Goal: Task Accomplishment & Management: Use online tool/utility

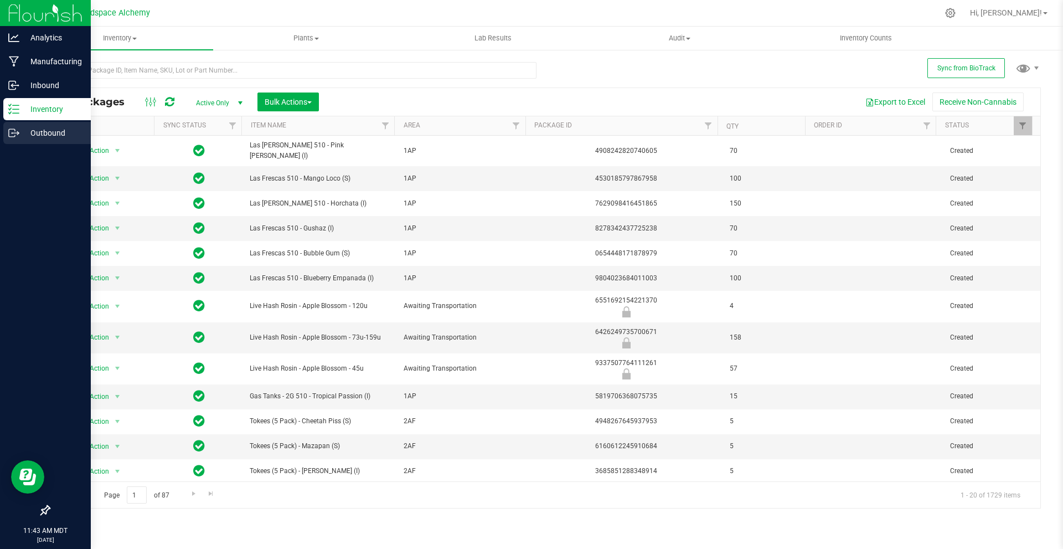
click at [14, 129] on icon at bounding box center [12, 133] width 6 height 8
click at [50, 105] on p "Inventory" at bounding box center [52, 108] width 66 height 13
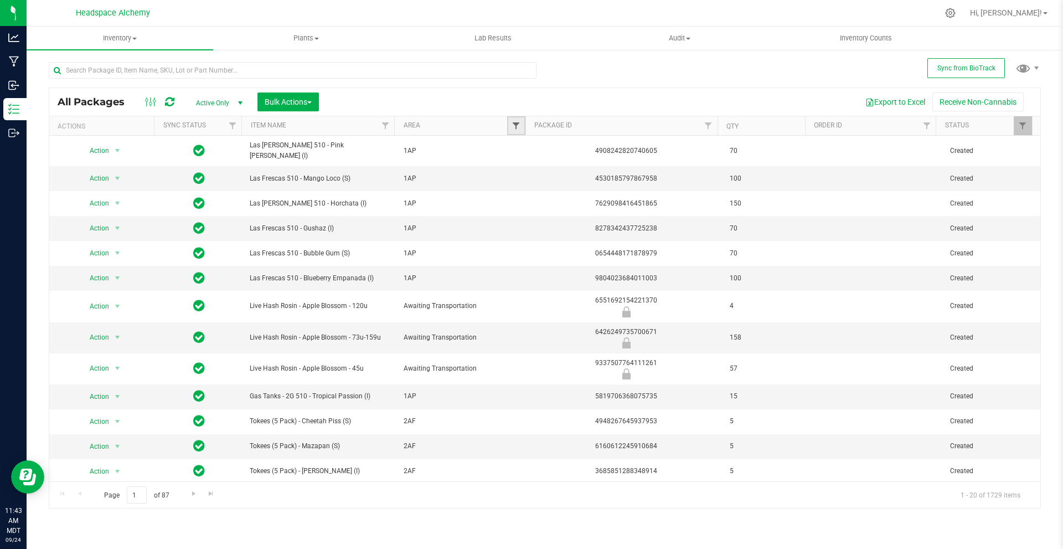
click at [514, 126] on span "Filter" at bounding box center [515, 125] width 9 height 9
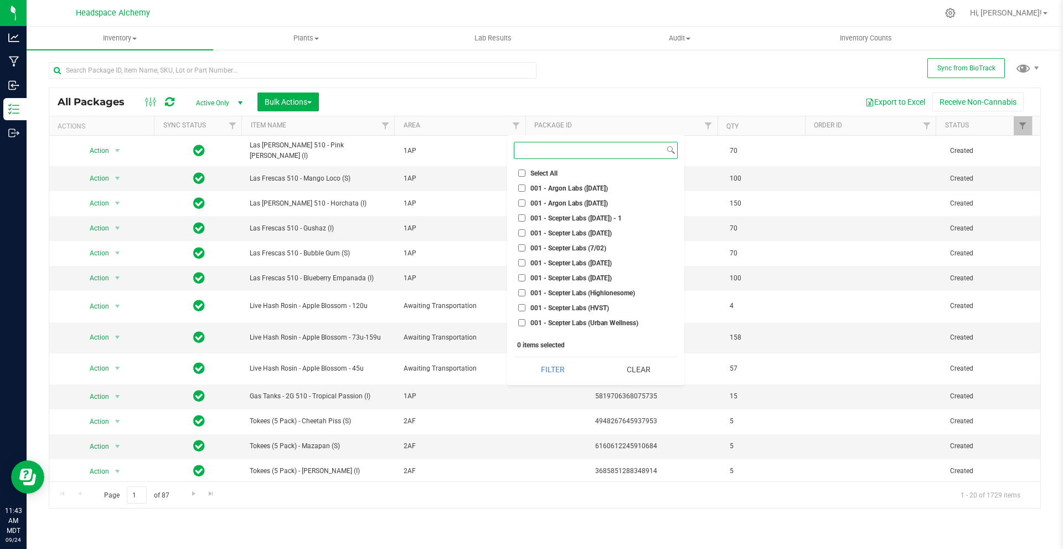
scroll to position [498, 0]
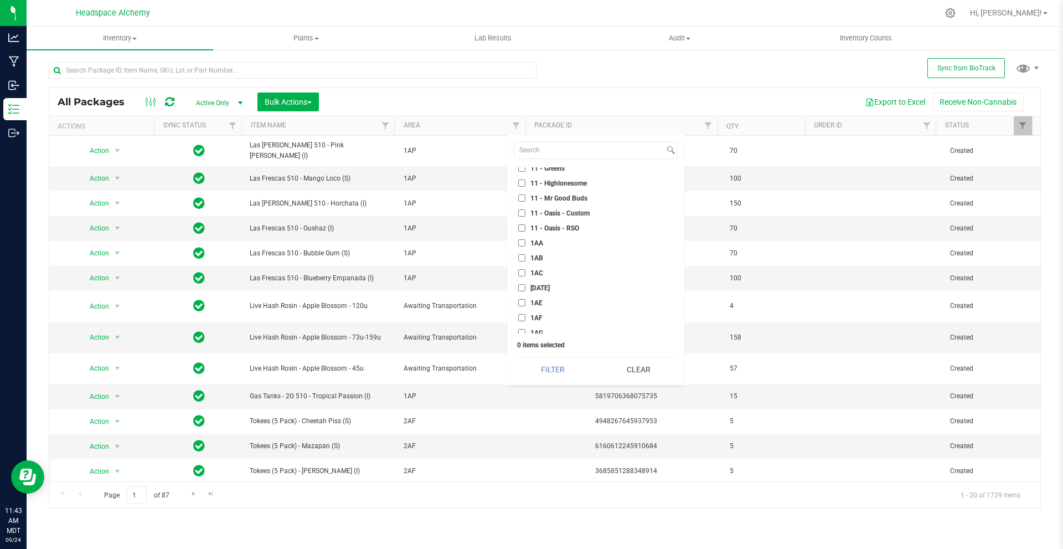
click at [524, 315] on label "1AF" at bounding box center [530, 317] width 24 height 7
click at [524, 315] on input "1AF" at bounding box center [521, 317] width 7 height 7
click at [525, 364] on button "Filter" at bounding box center [553, 369] width 78 height 24
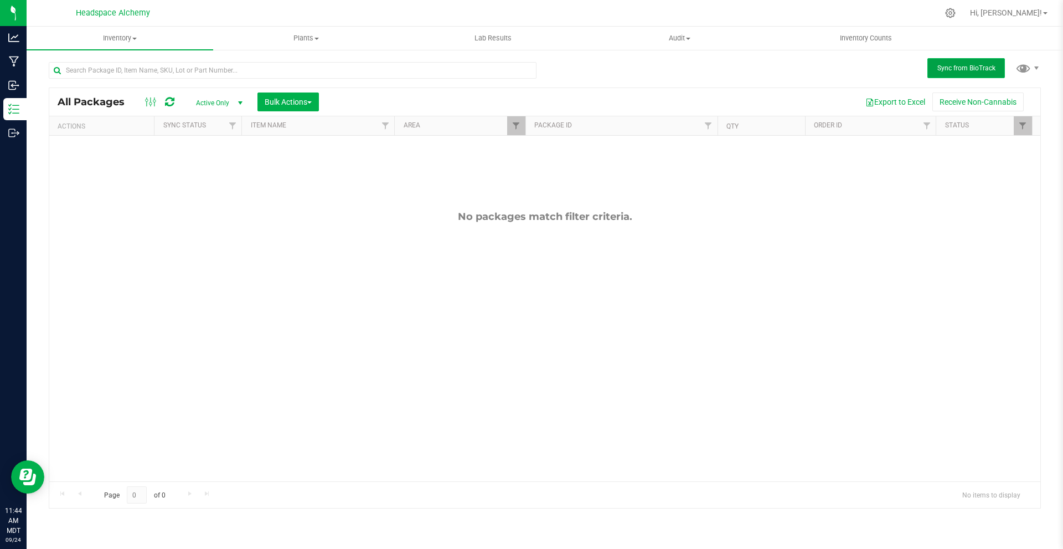
click at [965, 63] on button "Sync from BioTrack" at bounding box center [965, 68] width 77 height 20
click at [957, 60] on button "Sync from BioTrack" at bounding box center [965, 68] width 77 height 20
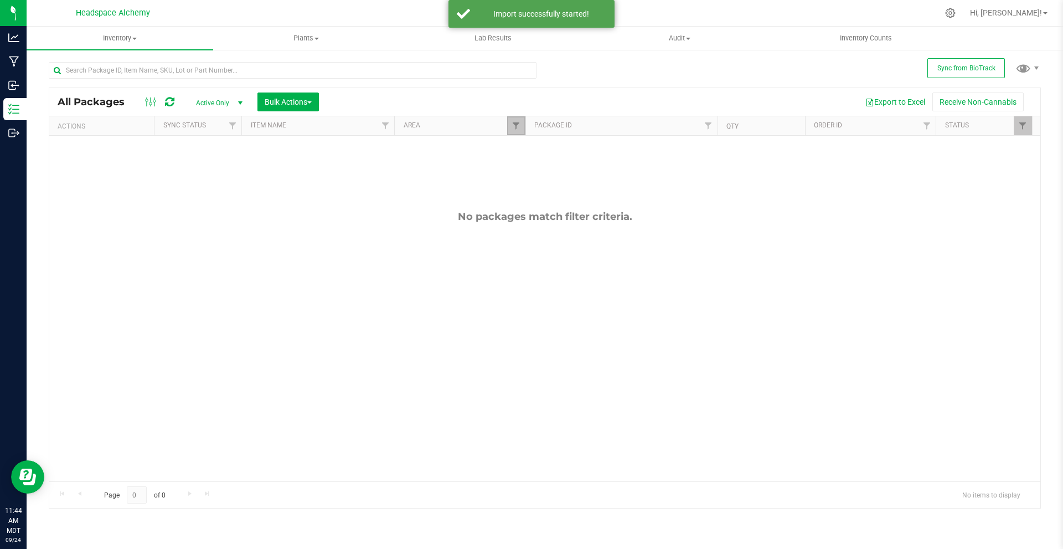
click at [508, 127] on link "Filter" at bounding box center [516, 125] width 18 height 19
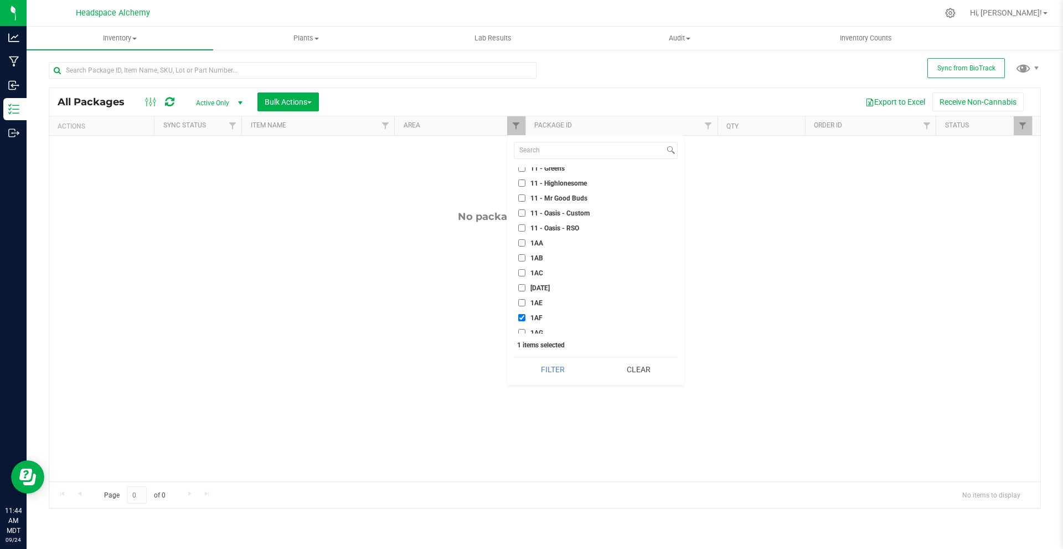
click at [523, 318] on input "1AF" at bounding box center [521, 317] width 7 height 7
click at [523, 315] on input "1AF" at bounding box center [521, 317] width 7 height 7
checkbox input "true"
click at [531, 366] on button "Filter" at bounding box center [553, 369] width 78 height 24
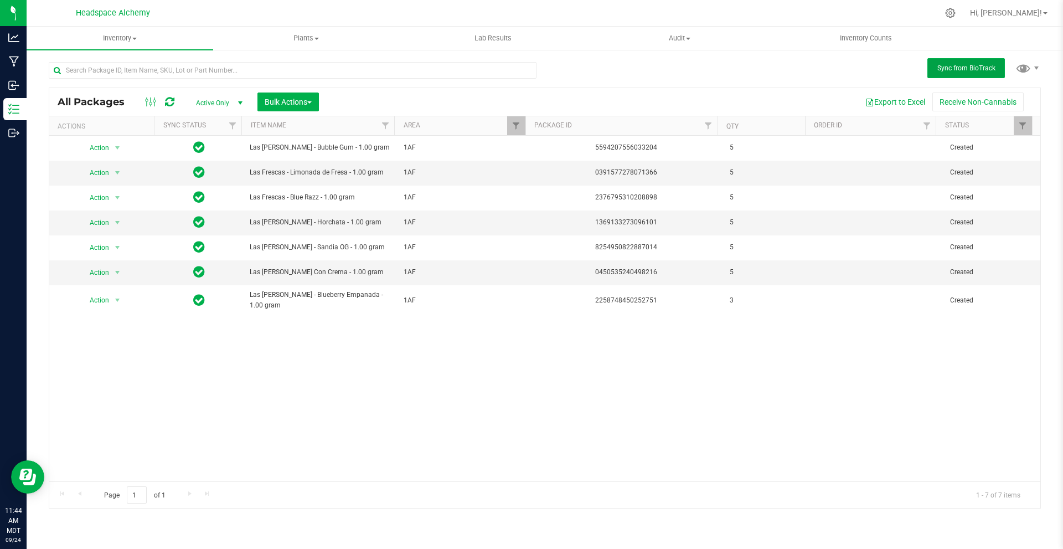
click at [935, 77] on button "Sync from BioTrack" at bounding box center [965, 68] width 77 height 20
click at [935, 79] on all-packages "Sync from BioTrack All Packages Active Only Active Only Lab Samples Locked All …" at bounding box center [545, 279] width 992 height 457
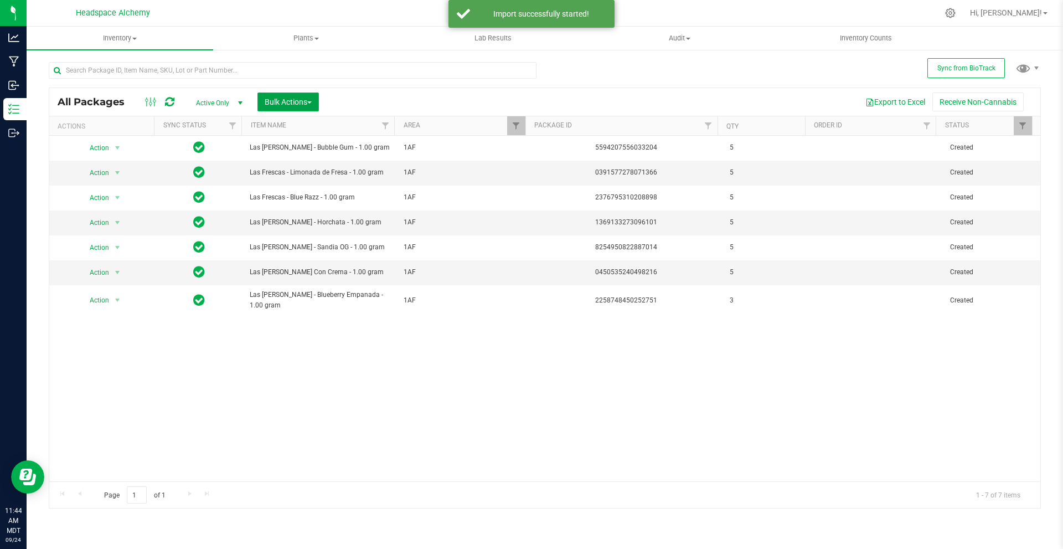
click at [297, 105] on span "Bulk Actions" at bounding box center [288, 101] width 47 height 9
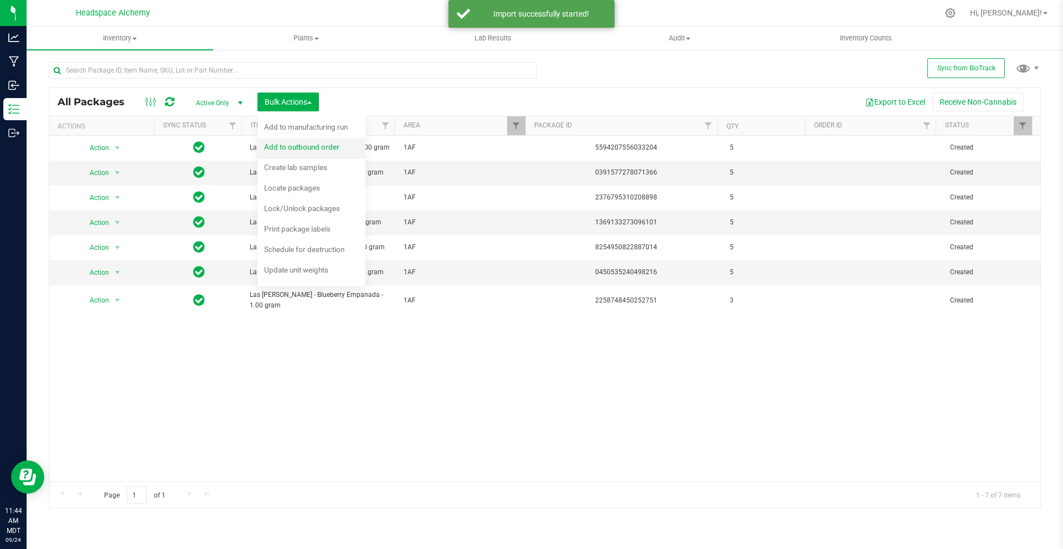
click at [309, 143] on span "Add to outbound order" at bounding box center [301, 146] width 75 height 9
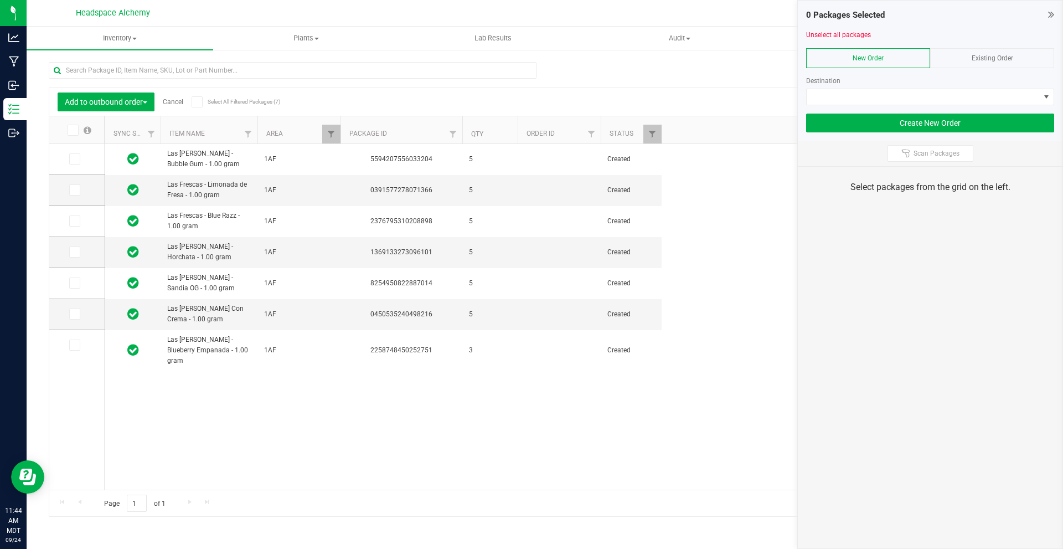
click at [964, 61] on div "Existing Order" at bounding box center [992, 58] width 124 height 20
click at [933, 95] on span "NO DATA FOUND" at bounding box center [922, 96] width 233 height 15
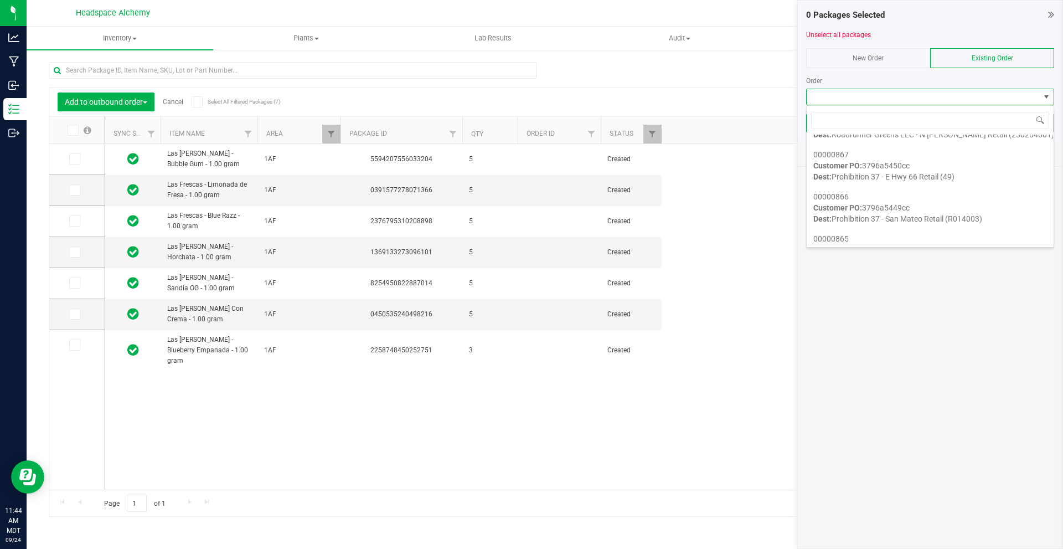
scroll to position [775, 0]
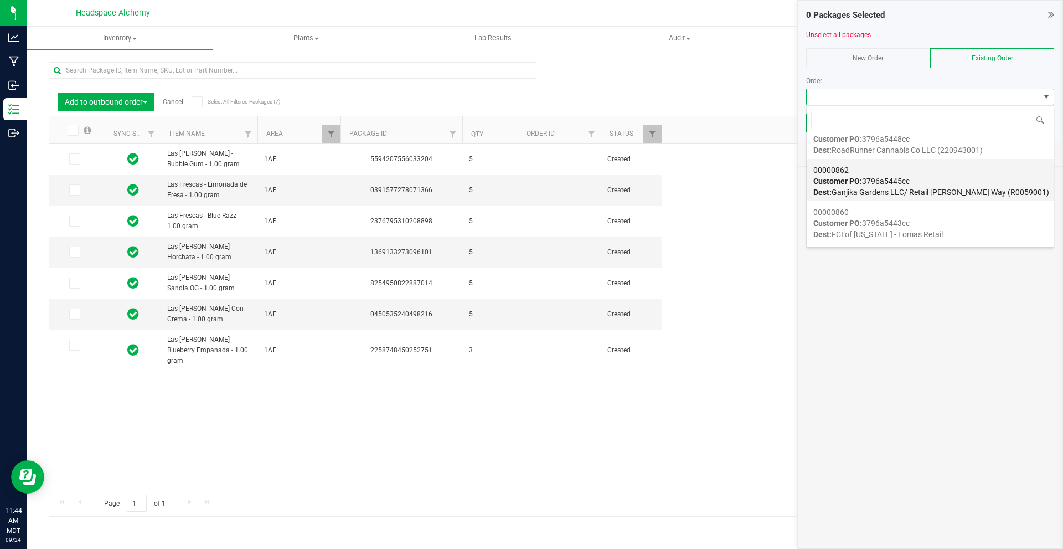
click at [937, 181] on div "00000862 Customer PO: 3796a5445cc Dest: Ganjika Gardens LLC/ [GEOGRAPHIC_DATA][…" at bounding box center [930, 181] width 234 height 42
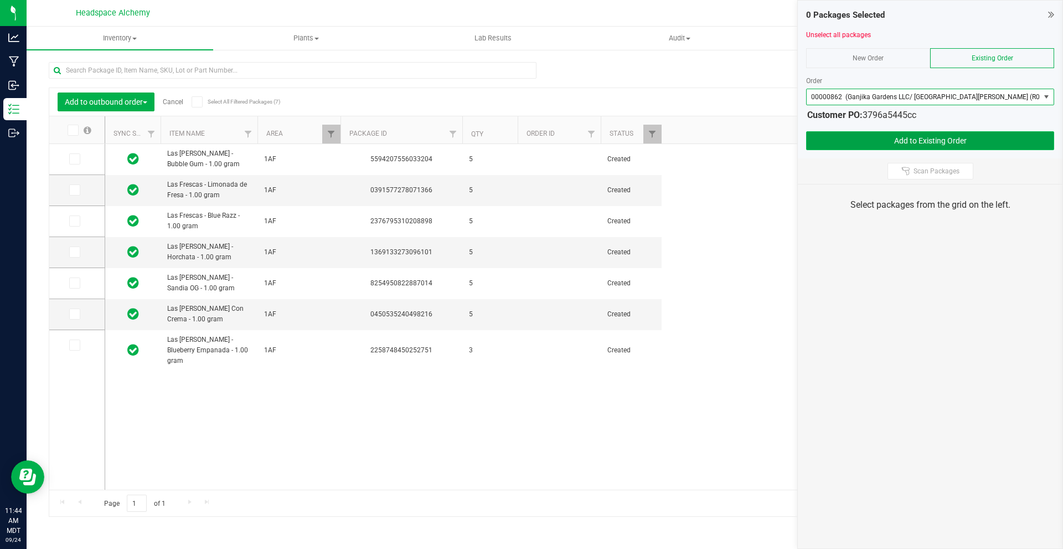
click at [929, 147] on button "Add to Existing Order" at bounding box center [930, 140] width 248 height 19
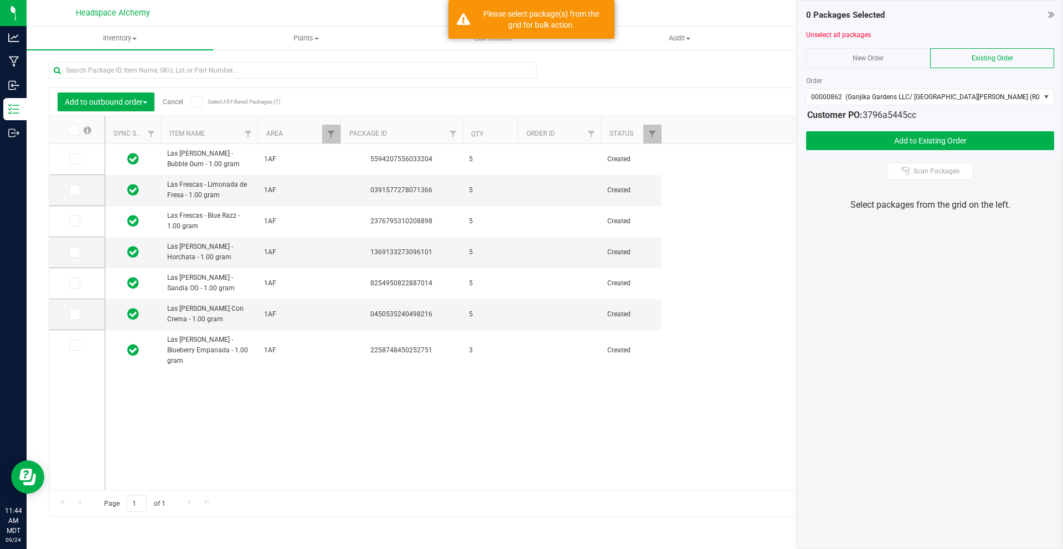
click at [199, 102] on icon at bounding box center [196, 102] width 7 height 0
click at [0, 0] on input "Select All Filtered Packages (7)" at bounding box center [0, 0] width 0 height 0
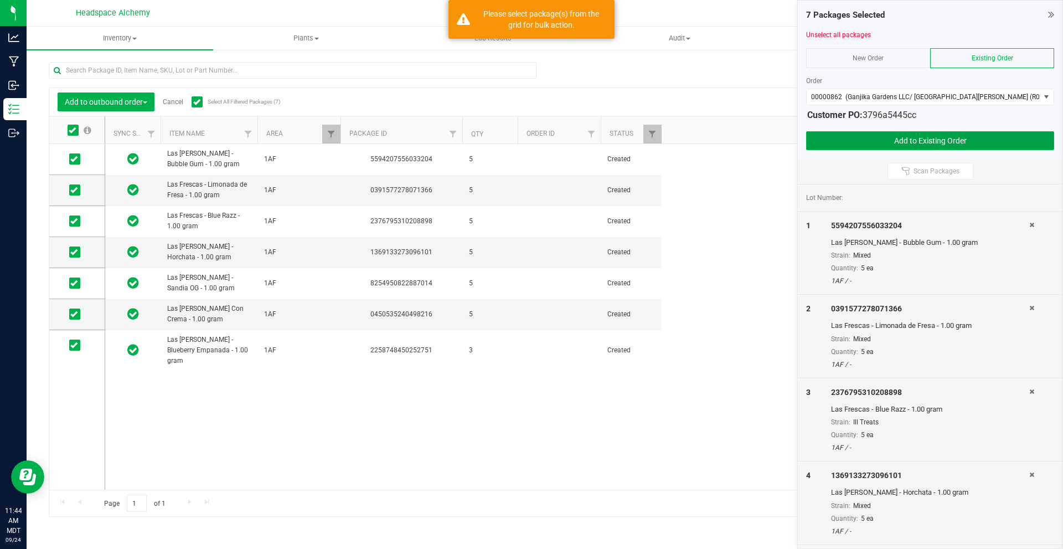
click at [922, 140] on button "Add to Existing Order" at bounding box center [930, 140] width 248 height 19
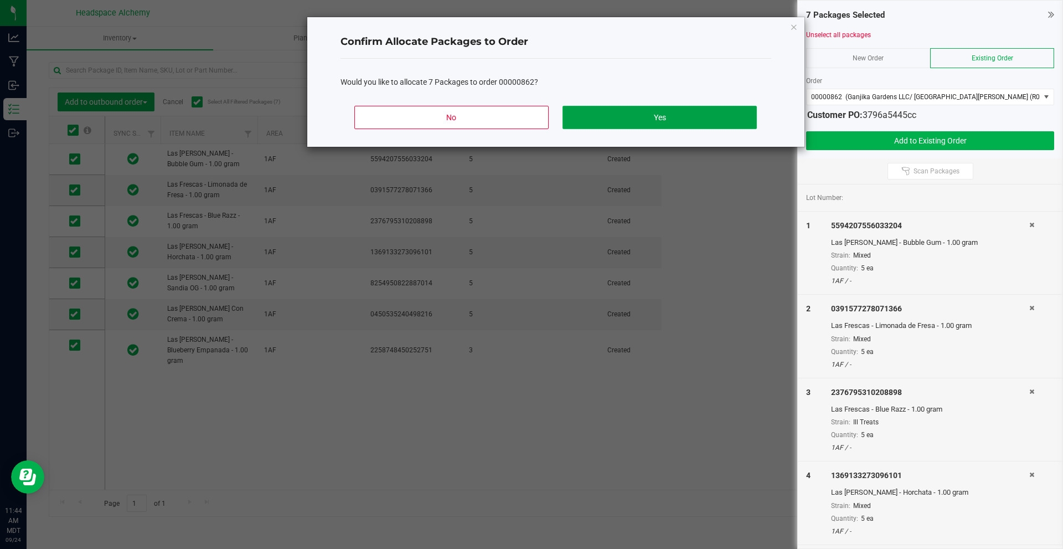
click at [638, 114] on button "Yes" at bounding box center [659, 117] width 194 height 23
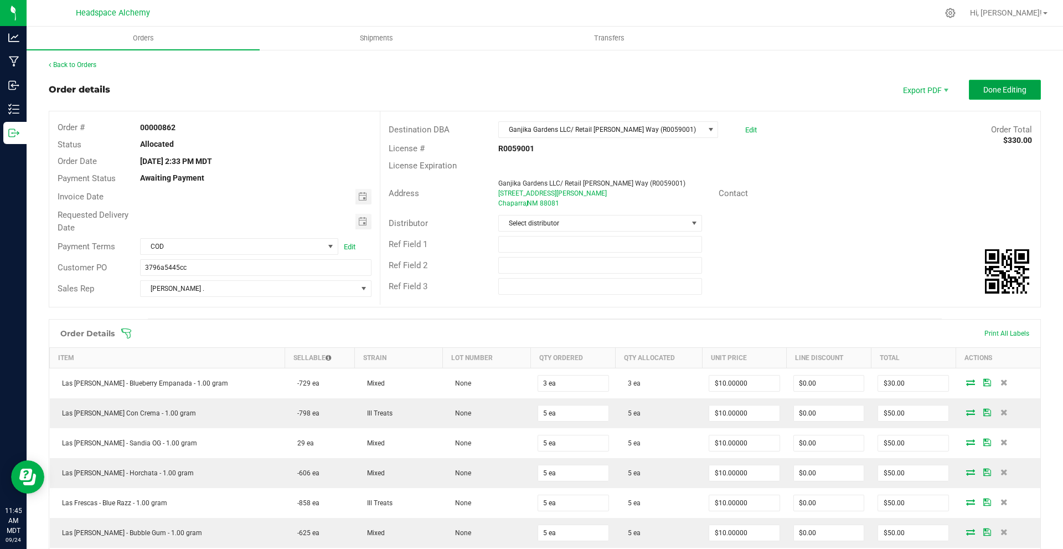
click at [991, 91] on span "Done Editing" at bounding box center [1004, 89] width 43 height 9
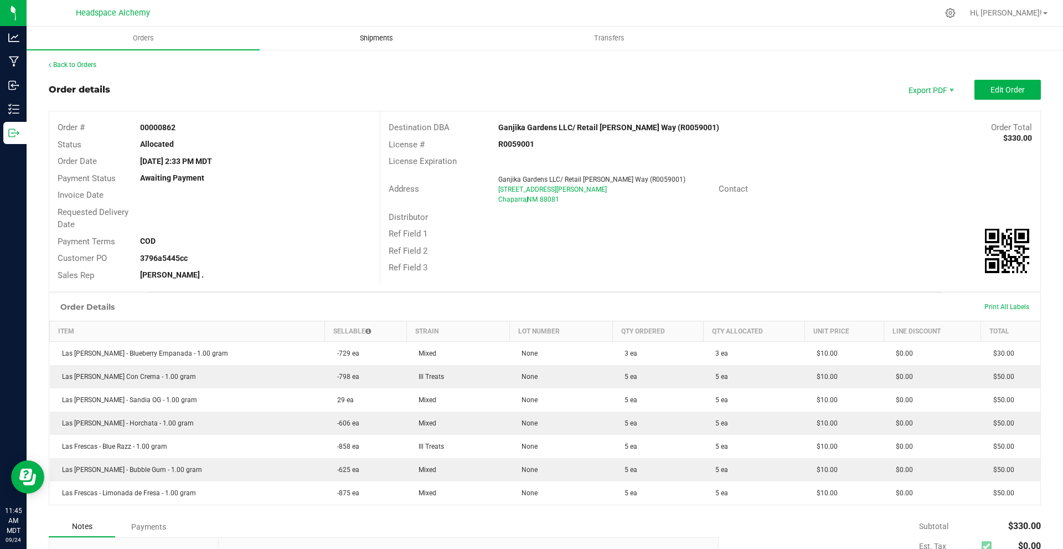
click at [373, 34] on span "Shipments" at bounding box center [376, 38] width 63 height 10
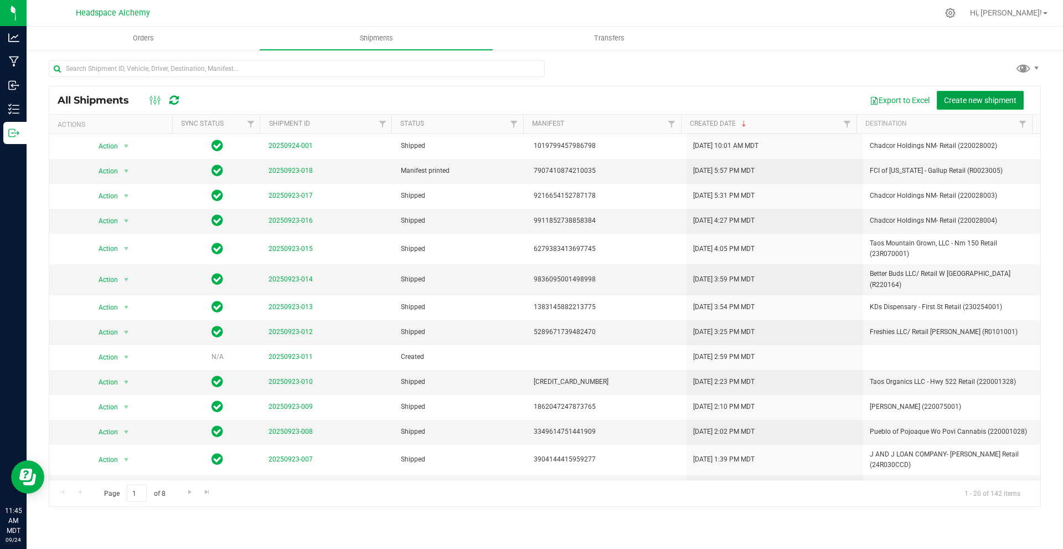
click at [968, 98] on span "Create new shipment" at bounding box center [980, 100] width 73 height 9
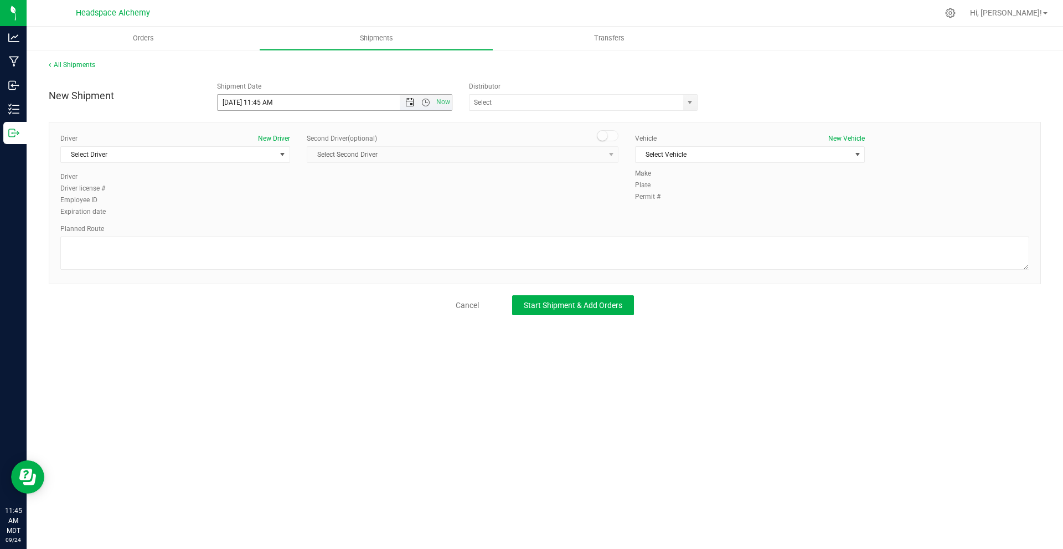
click at [411, 100] on span "Open the date view" at bounding box center [409, 102] width 9 height 9
click at [287, 211] on link "25" at bounding box center [291, 214] width 16 height 17
type input "[DATE] 11:45 AM"
click at [598, 108] on input "text" at bounding box center [572, 102] width 207 height 15
type input "e"
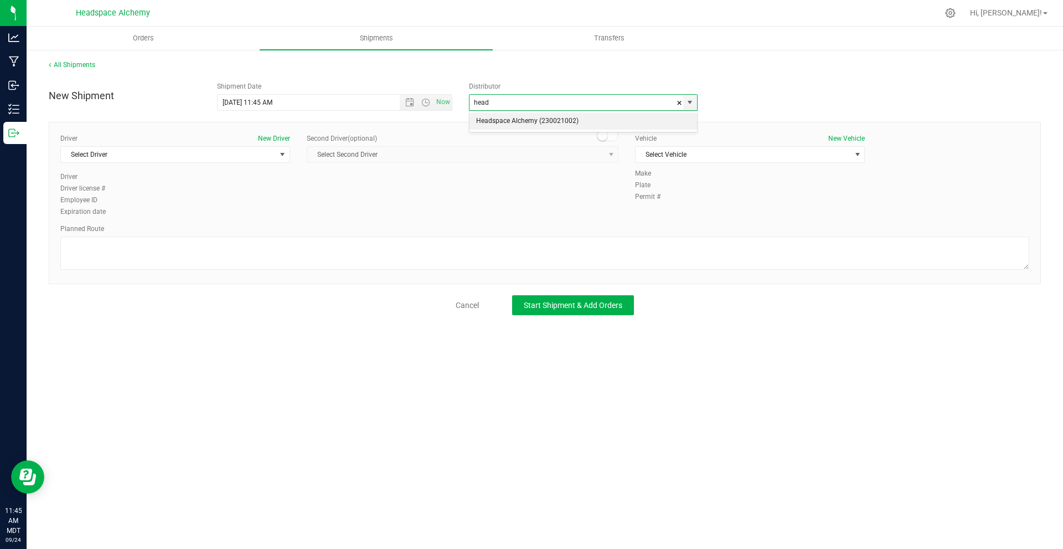
click at [567, 116] on li "Headspace Alchemy (230021002)" at bounding box center [582, 121] width 227 height 17
type input "Headspace Alchemy (230021002)"
click at [224, 151] on span "Select Driver" at bounding box center [168, 154] width 215 height 15
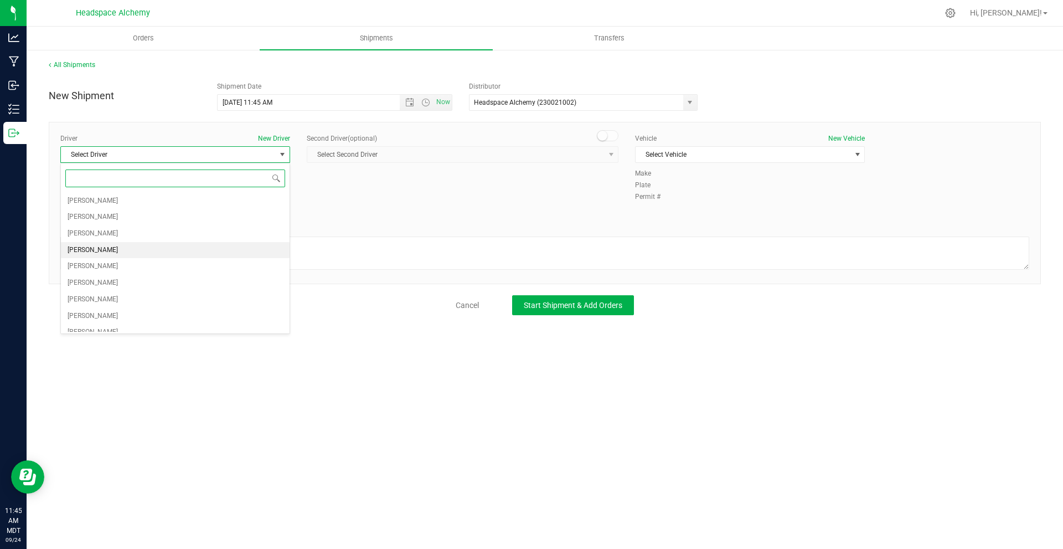
click at [111, 249] on li "[PERSON_NAME]" at bounding box center [175, 250] width 229 height 17
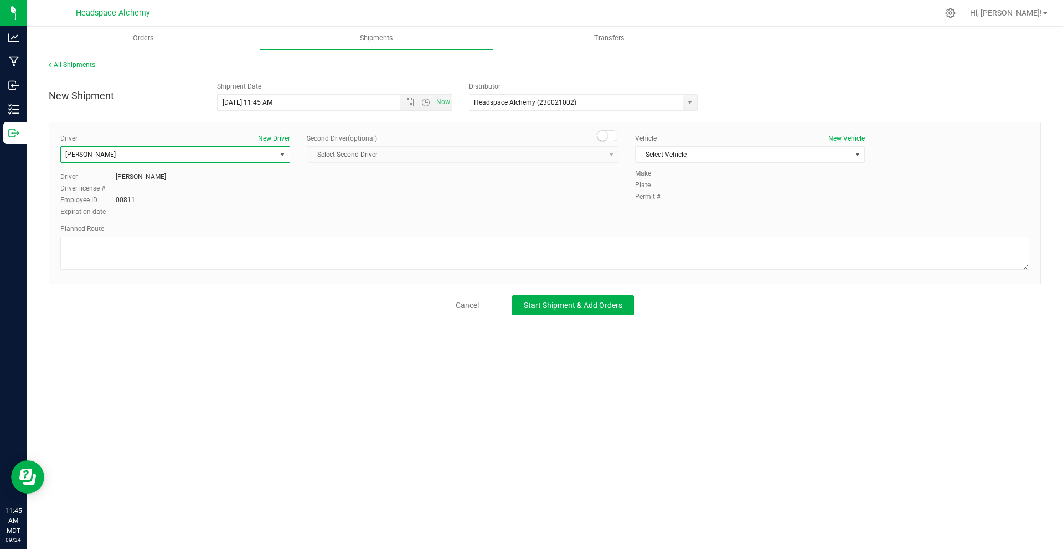
click at [613, 141] on span at bounding box center [608, 135] width 22 height 11
click at [610, 161] on span "select" at bounding box center [611, 154] width 14 height 15
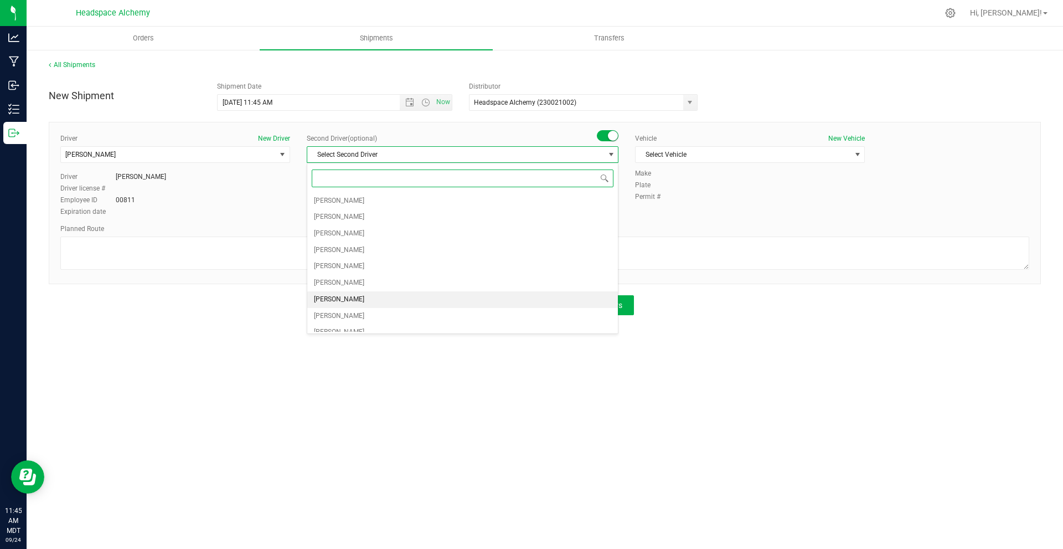
scroll to position [55, 0]
click at [353, 302] on li "[PERSON_NAME]" at bounding box center [462, 310] width 311 height 17
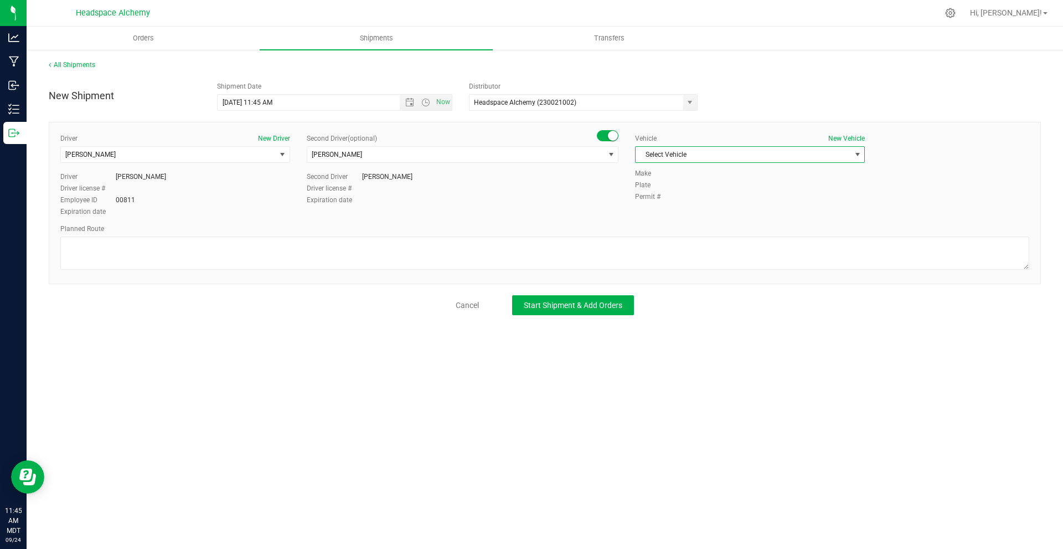
click at [747, 149] on span "Select Vehicle" at bounding box center [742, 154] width 215 height 15
click at [675, 283] on li "Transit" at bounding box center [749, 288] width 229 height 17
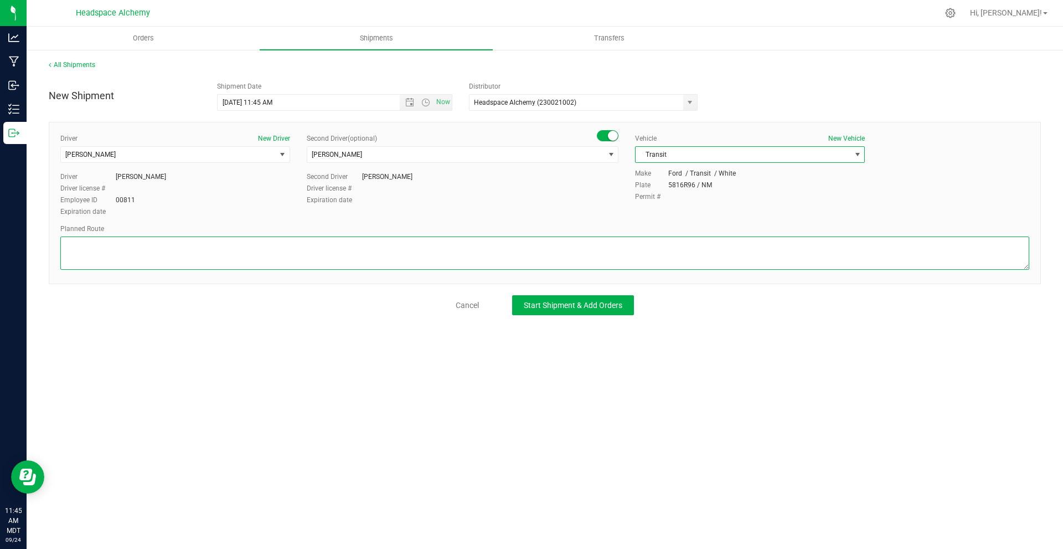
click at [216, 244] on textarea at bounding box center [544, 252] width 969 height 33
paste textarea "[STREET_ADDRESS] Head east on [GEOGRAPHIC_DATA] toward S [PERSON_NAME] St  27 …"
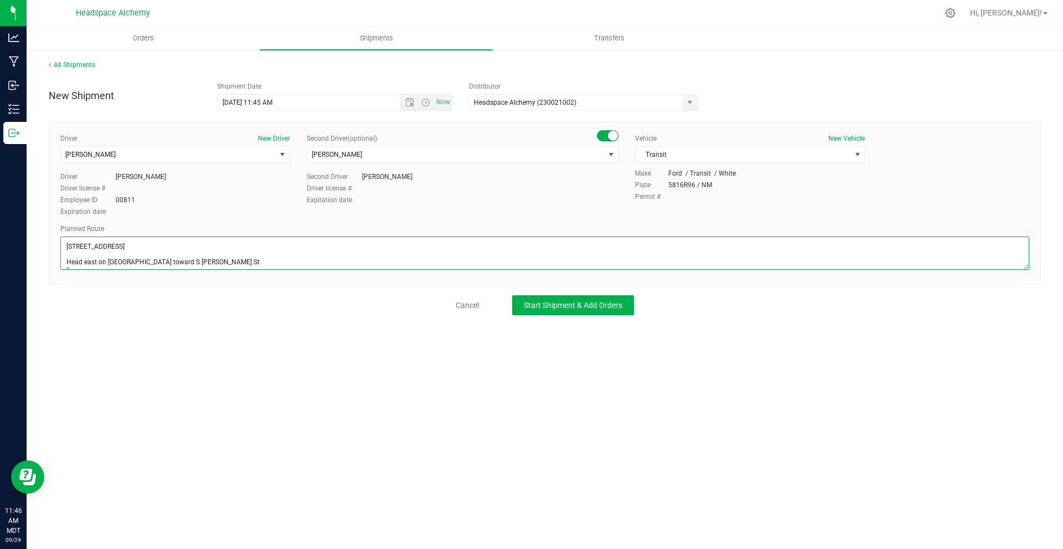
scroll to position [97, 0]
type textarea "[STREET_ADDRESS] Head east on [GEOGRAPHIC_DATA] toward S [PERSON_NAME] St  27 …"
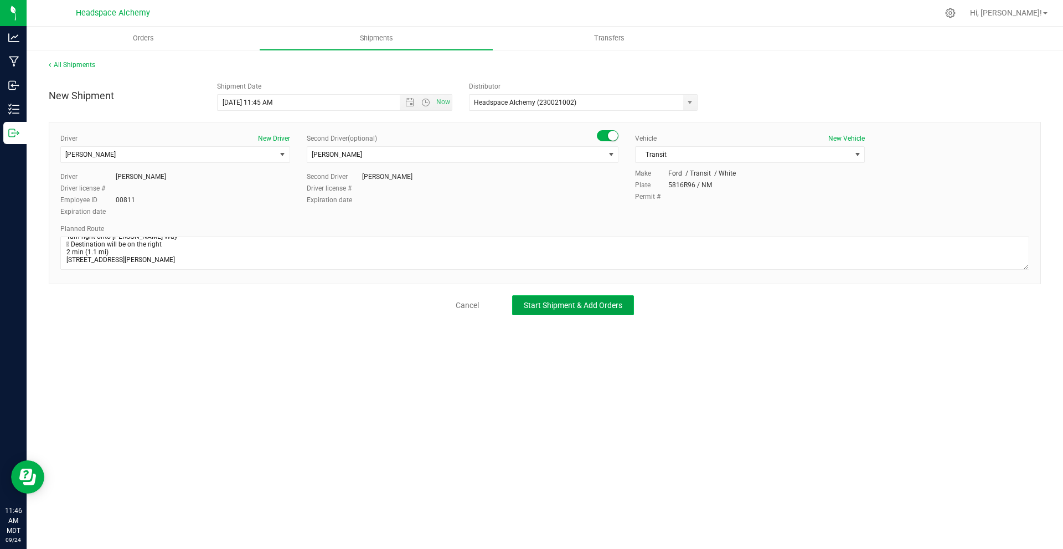
click at [608, 302] on span "Start Shipment & Add Orders" at bounding box center [573, 305] width 99 height 9
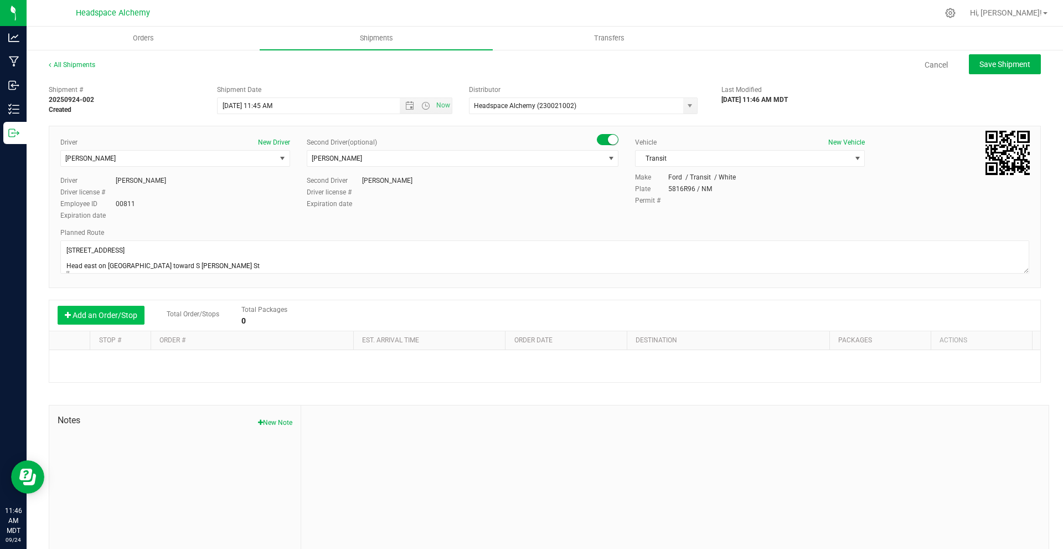
click at [97, 324] on button "Add an Order/Stop" at bounding box center [101, 315] width 87 height 19
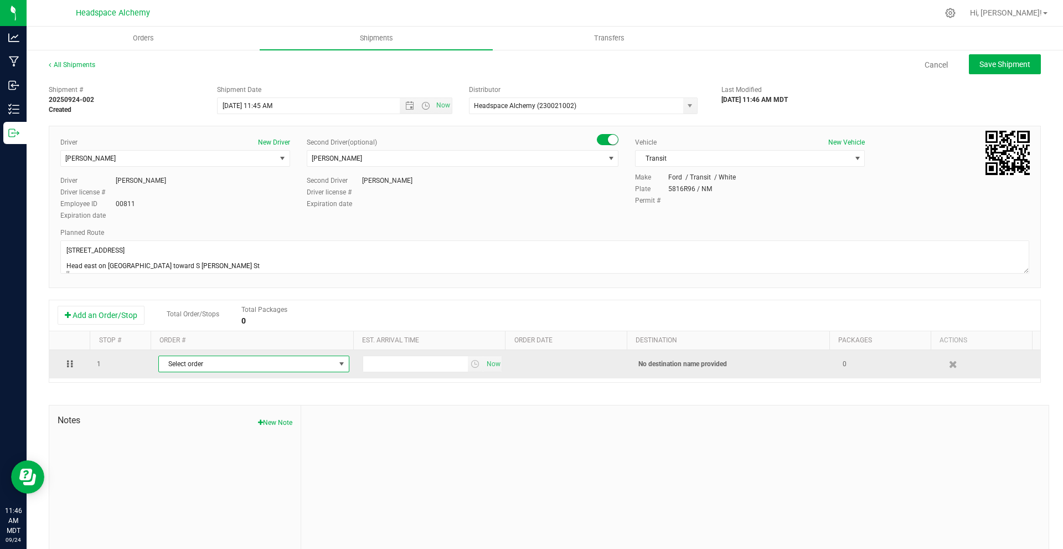
click at [223, 363] on span "Select order" at bounding box center [247, 363] width 176 height 15
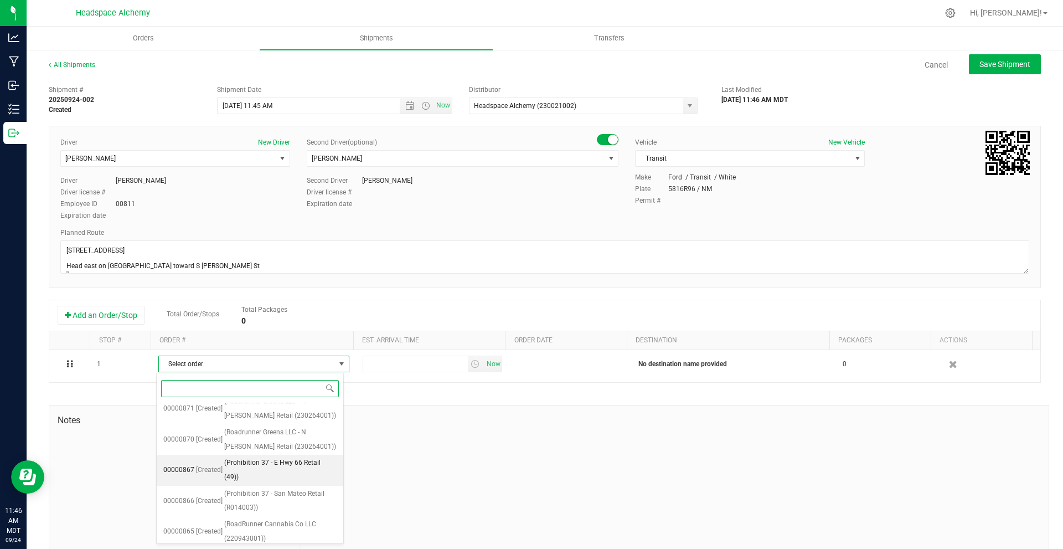
scroll to position [487, 0]
click at [280, 457] on span "(Ganjika Gardens LLC/ Retail [PERSON_NAME] Way (R0059001))" at bounding box center [282, 471] width 107 height 28
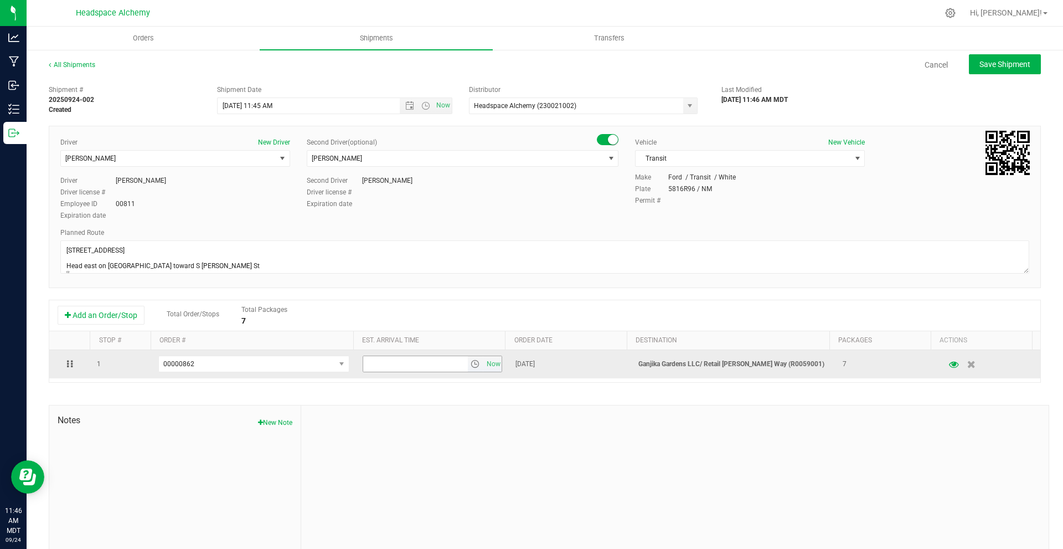
click at [470, 360] on span "select" at bounding box center [474, 363] width 9 height 9
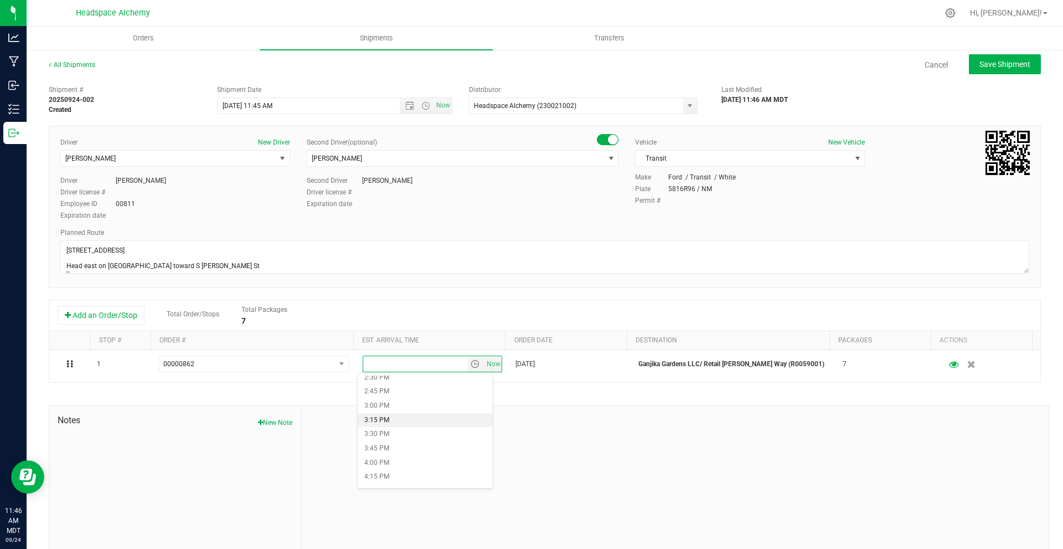
scroll to position [720, 0]
click at [395, 417] on li "1:15 PM" at bounding box center [425, 417] width 135 height 14
click at [1002, 69] on span "Save Shipment" at bounding box center [1004, 64] width 51 height 9
type input "[DATE] 5:45 PM"
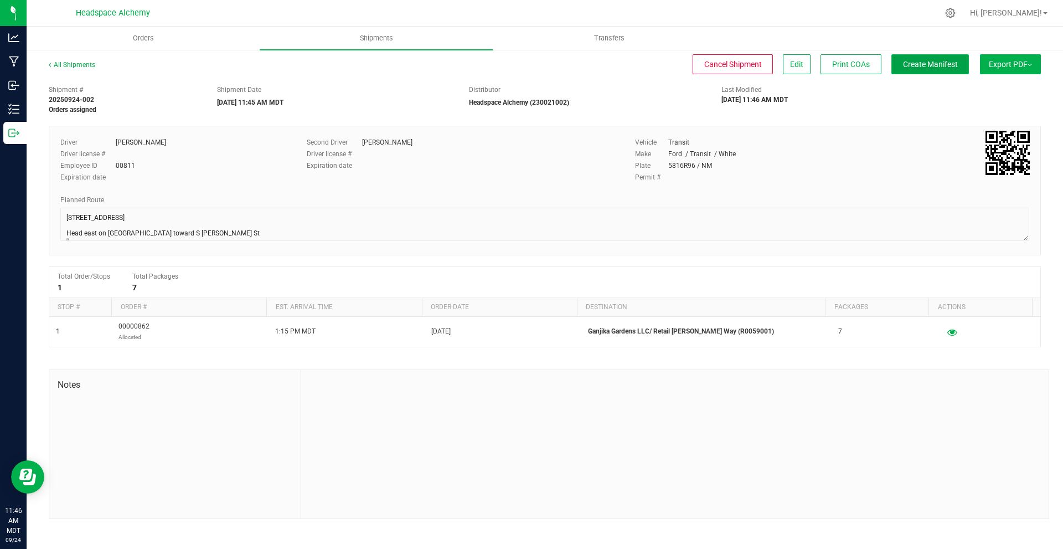
click at [949, 70] on button "Create Manifest" at bounding box center [929, 64] width 77 height 20
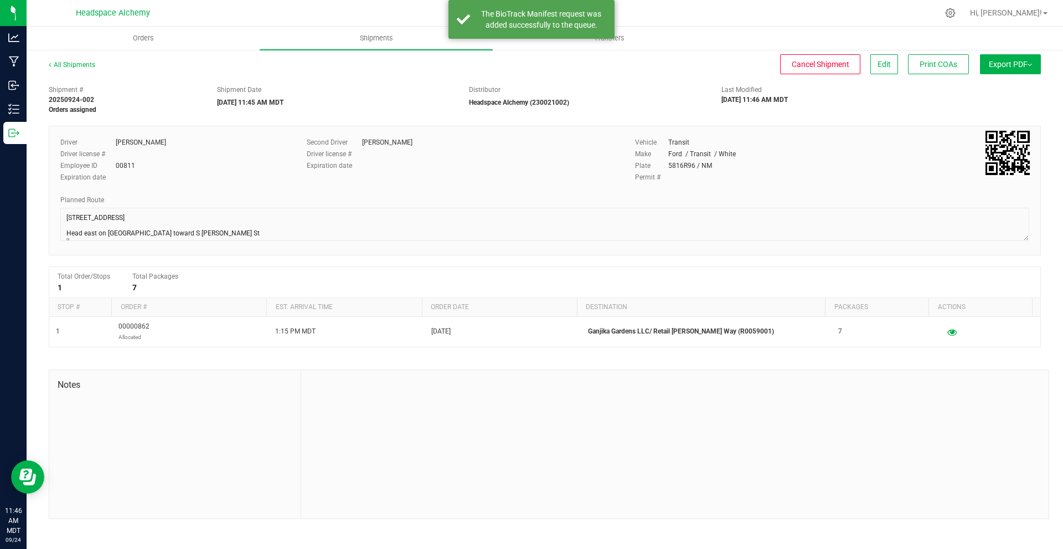
click at [1016, 65] on span "Export PDF" at bounding box center [1010, 64] width 43 height 9
click at [1007, 79] on ul "Manifest by Package ID Manifest by Lot Standard [US_STATE] Trip Ticket" at bounding box center [1007, 96] width 112 height 43
click at [1005, 85] on li "Manifest by Package ID" at bounding box center [1007, 88] width 112 height 17
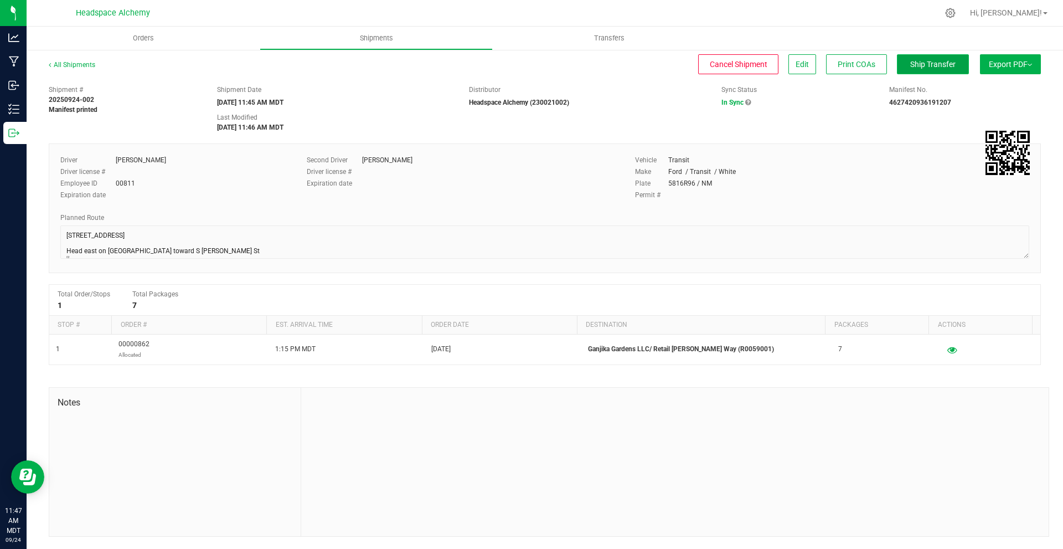
click at [940, 68] on span "Ship Transfer" at bounding box center [932, 64] width 45 height 9
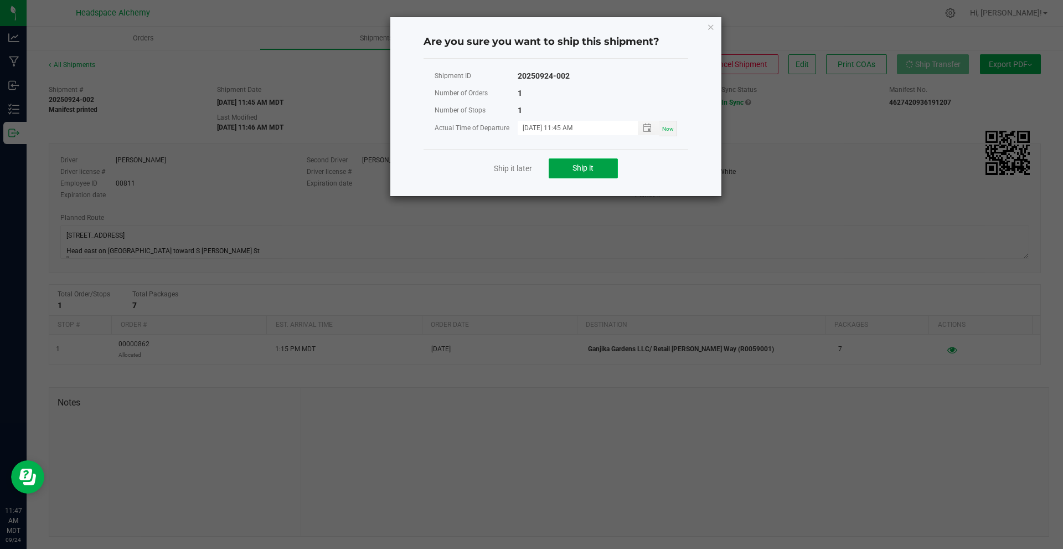
click at [583, 162] on button "Ship it" at bounding box center [583, 168] width 69 height 20
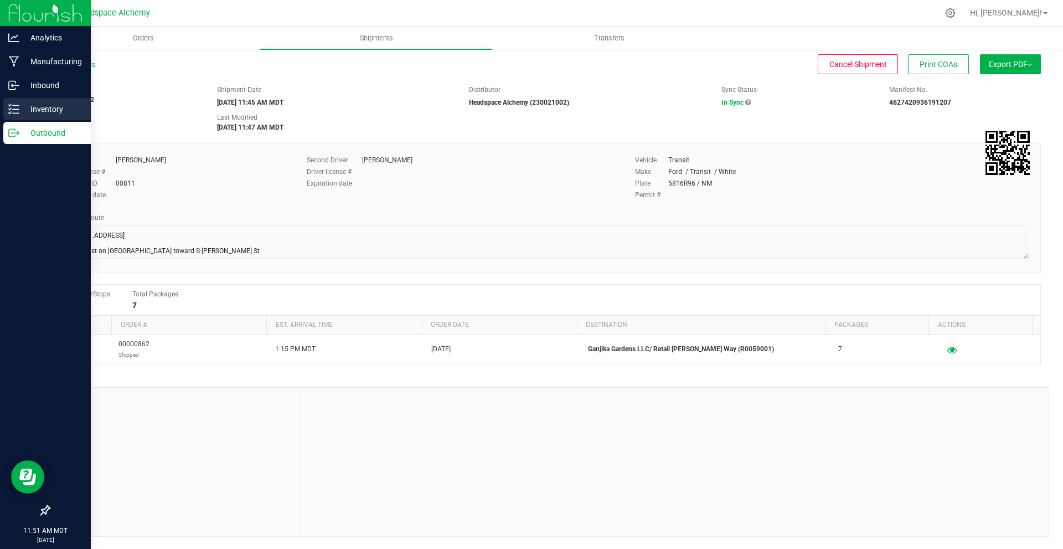
click at [22, 108] on p "Inventory" at bounding box center [52, 108] width 66 height 13
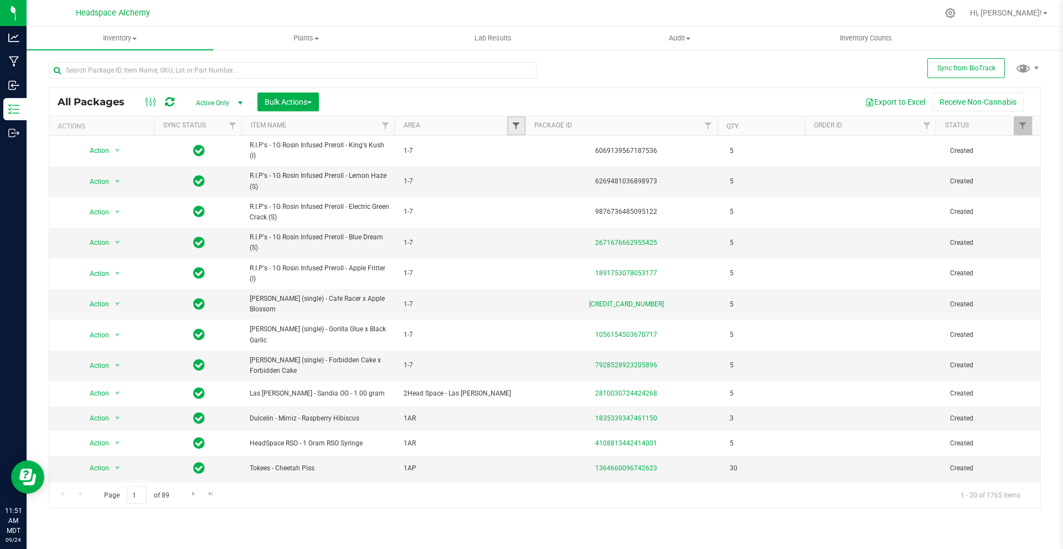
click at [514, 126] on span "Filter" at bounding box center [515, 125] width 9 height 9
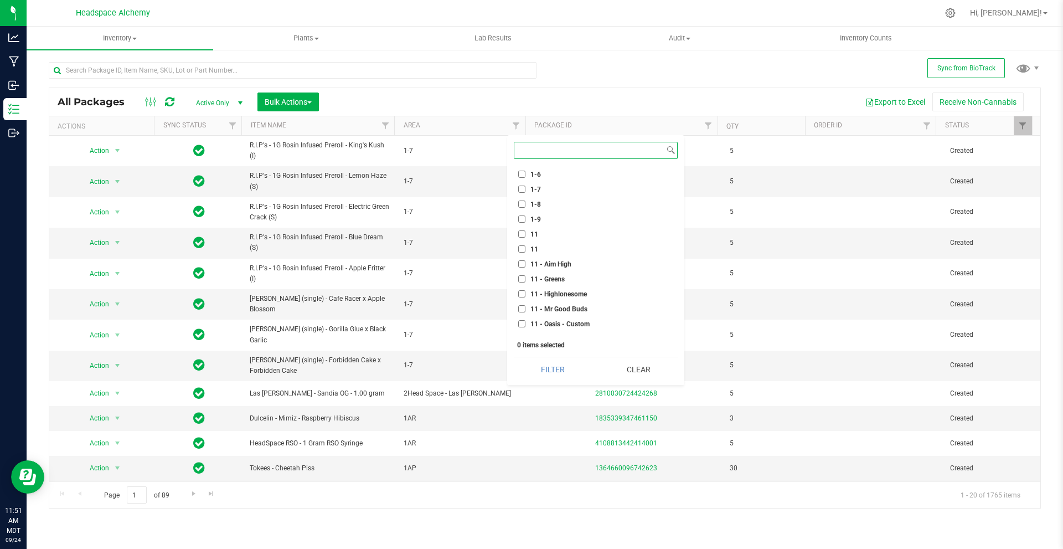
scroll to position [609, 0]
click at [524, 309] on input "1AO" at bounding box center [521, 311] width 7 height 7
checkbox input "true"
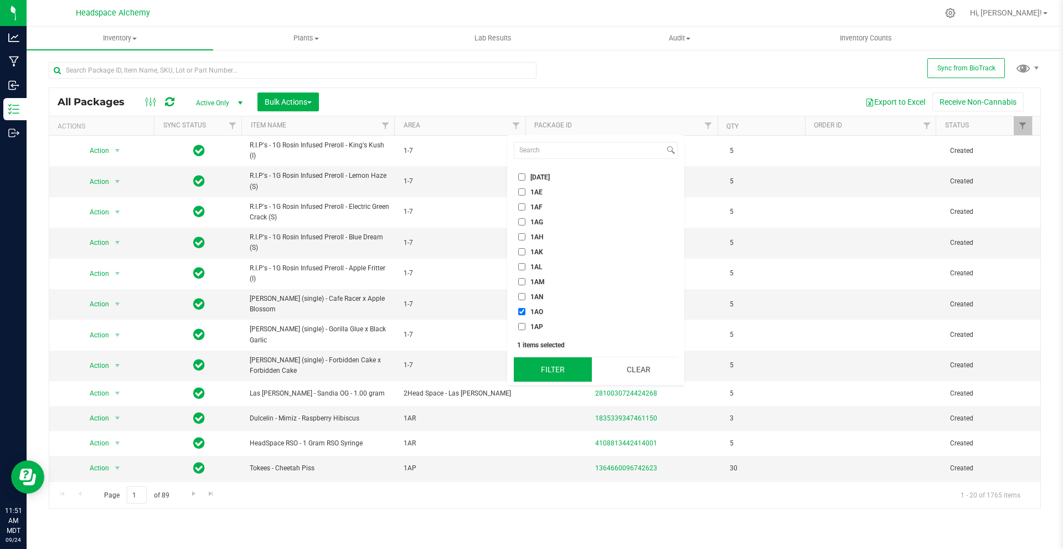
click at [545, 364] on button "Filter" at bounding box center [553, 369] width 78 height 24
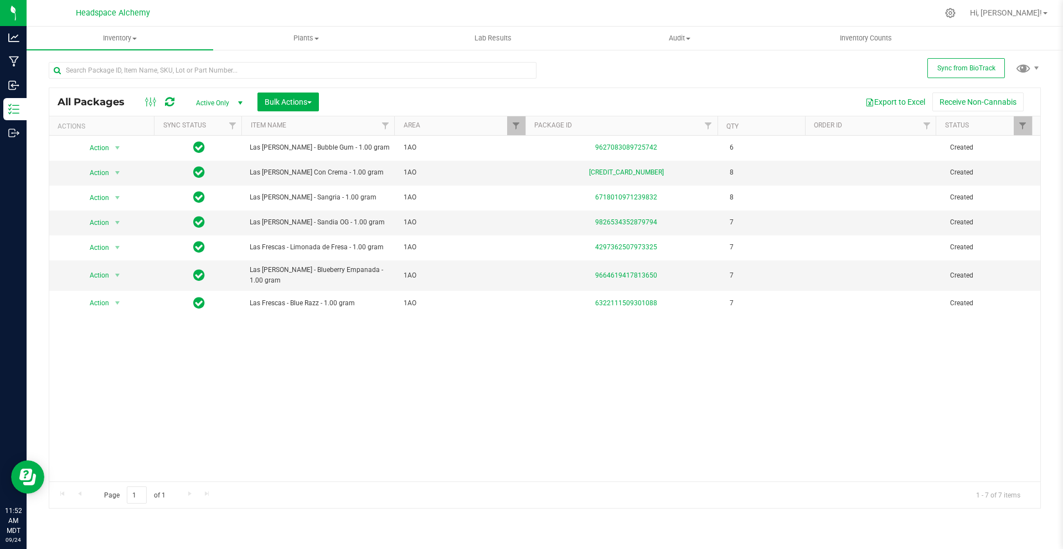
click at [330, 94] on div "Export to Excel Receive Non-Cannabis" at bounding box center [679, 101] width 705 height 19
click at [317, 99] on button "Bulk Actions" at bounding box center [287, 101] width 61 height 19
click at [319, 138] on li "Add to outbound order" at bounding box center [311, 148] width 108 height 20
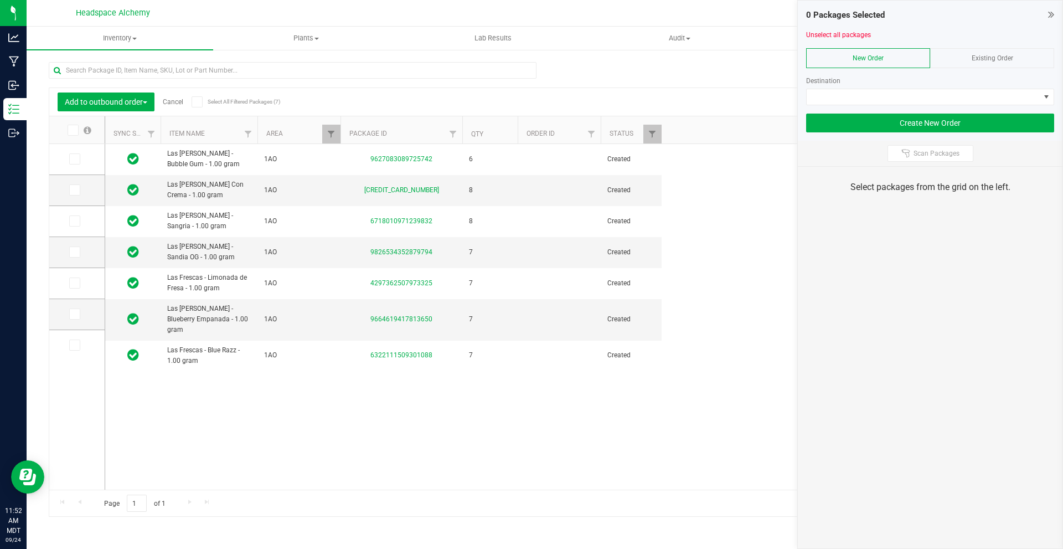
click at [1022, 63] on div "Existing Order" at bounding box center [992, 58] width 124 height 20
click at [902, 97] on span at bounding box center [922, 96] width 233 height 15
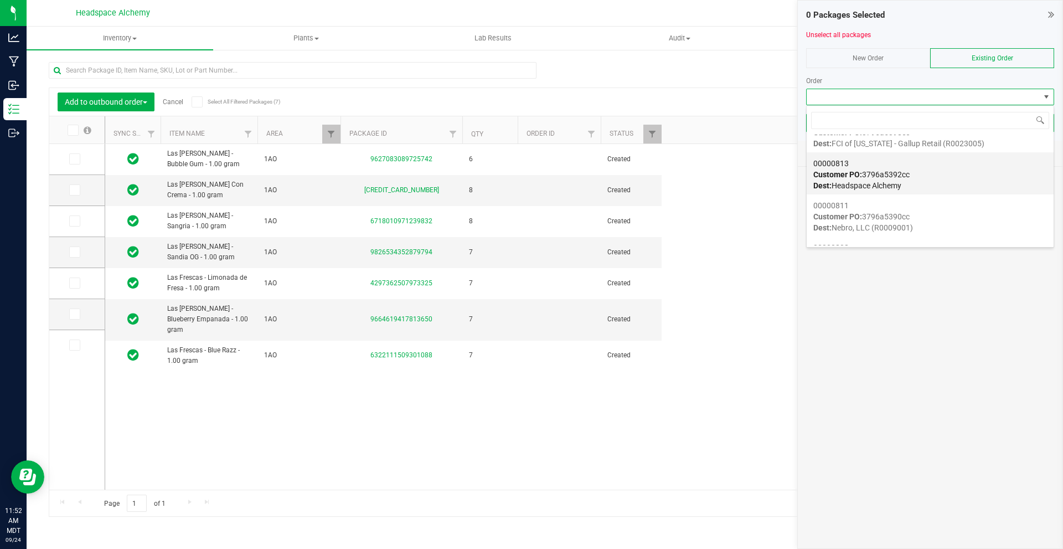
scroll to position [1273, 0]
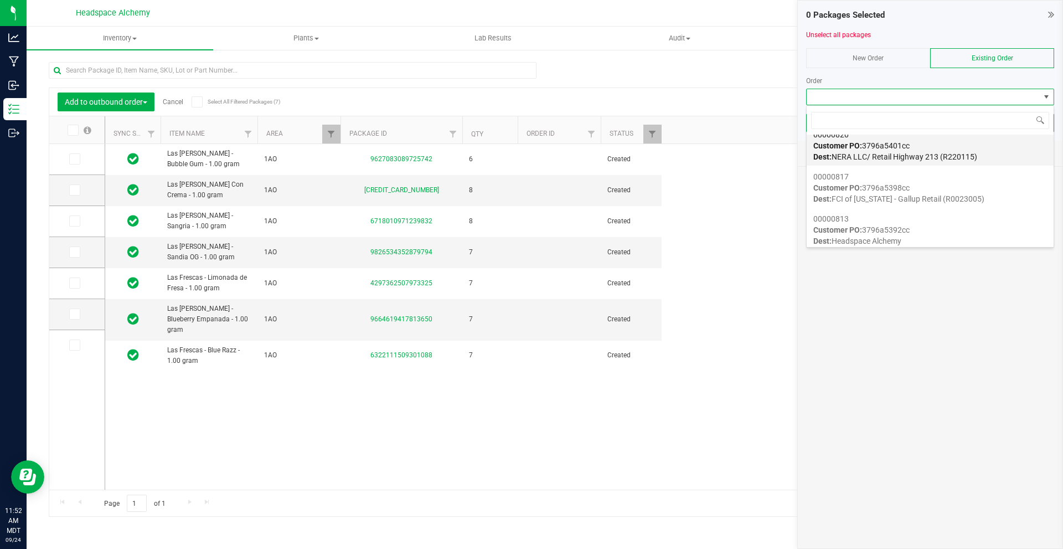
click at [950, 152] on span "Dest: NERA LLC/ Retail Highway 213 (R220115)" at bounding box center [895, 156] width 164 height 9
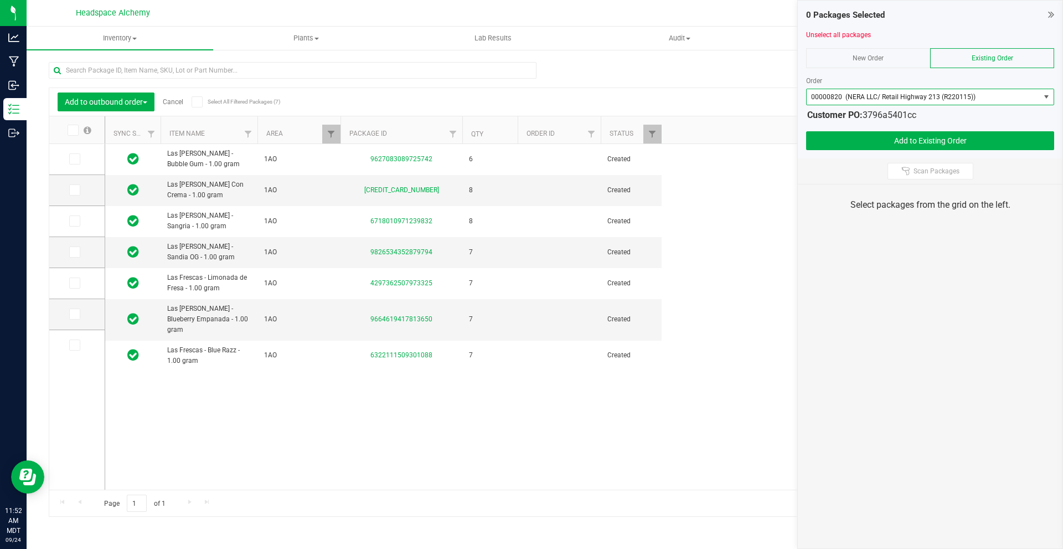
click at [199, 102] on icon at bounding box center [196, 102] width 7 height 0
click at [0, 0] on input "Select All Filtered Packages (7)" at bounding box center [0, 0] width 0 height 0
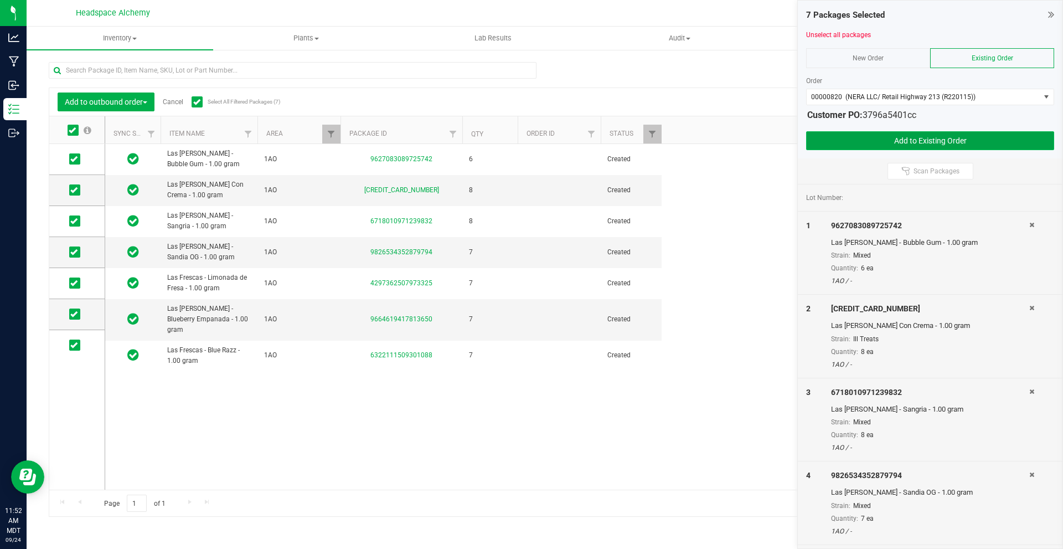
click at [904, 137] on button "Add to Existing Order" at bounding box center [930, 140] width 248 height 19
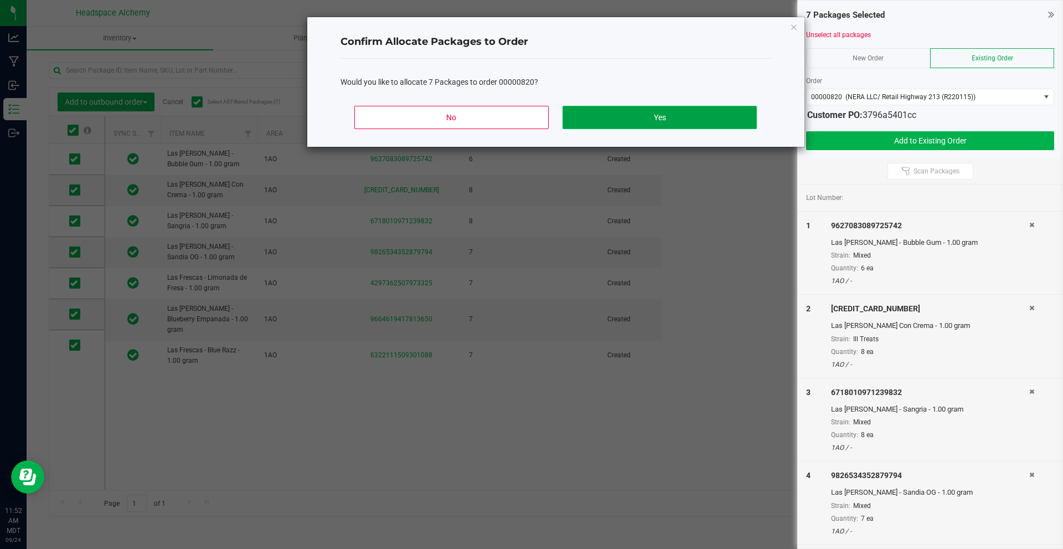
click at [638, 117] on button "Yes" at bounding box center [659, 117] width 194 height 23
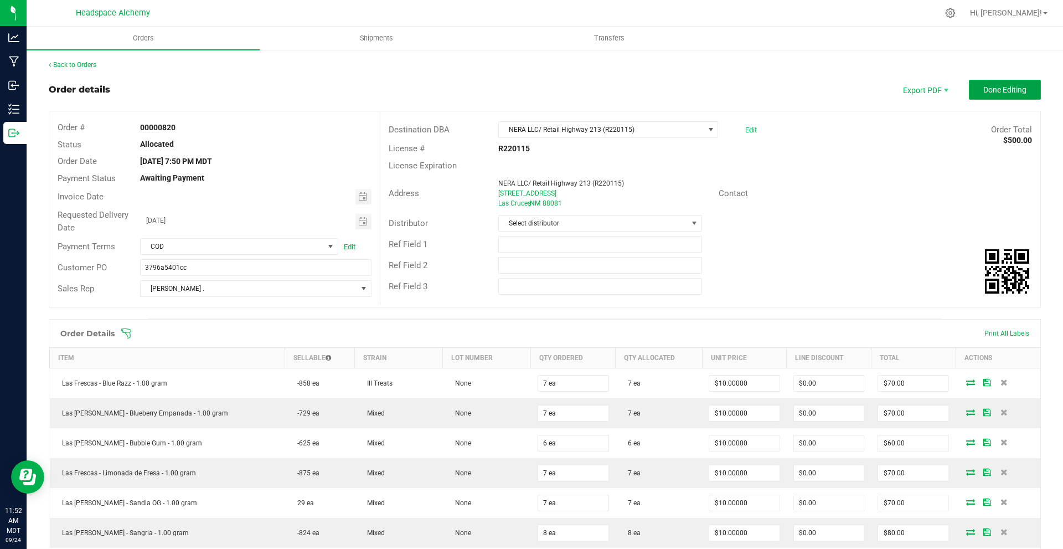
click at [980, 82] on button "Done Editing" at bounding box center [1005, 90] width 72 height 20
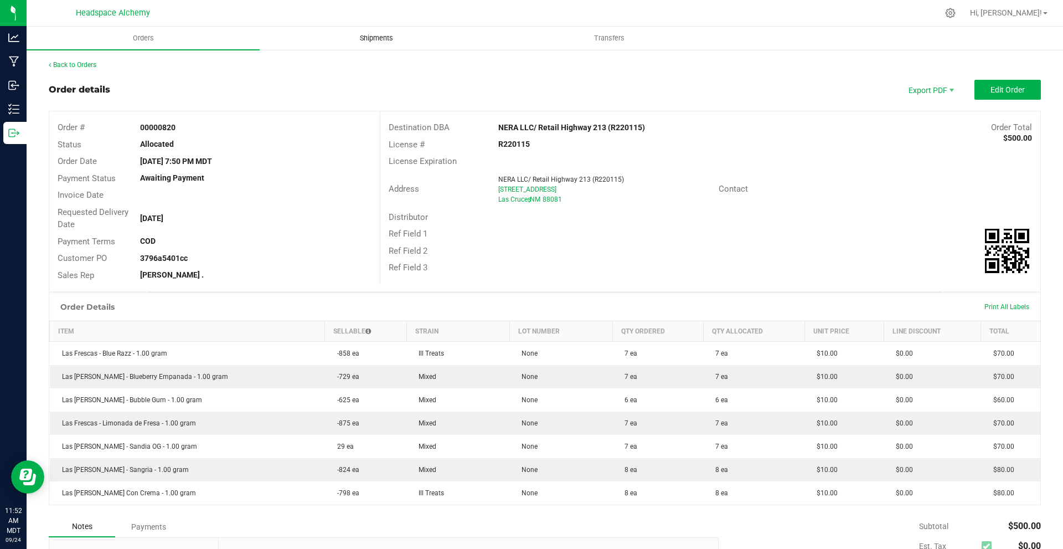
click at [418, 37] on uib-tab-heading "Shipments" at bounding box center [376, 38] width 232 height 22
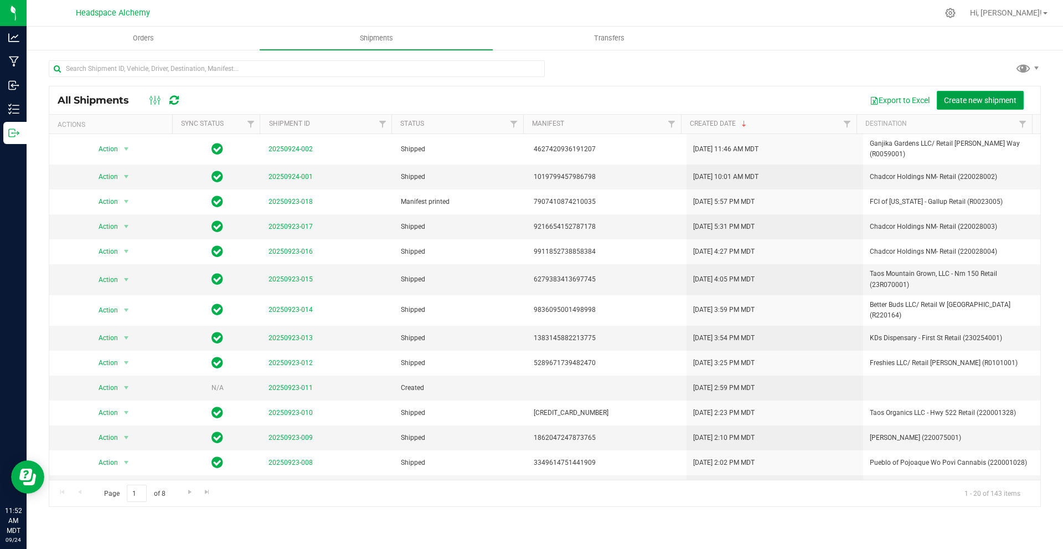
click at [950, 99] on span "Create new shipment" at bounding box center [980, 100] width 73 height 9
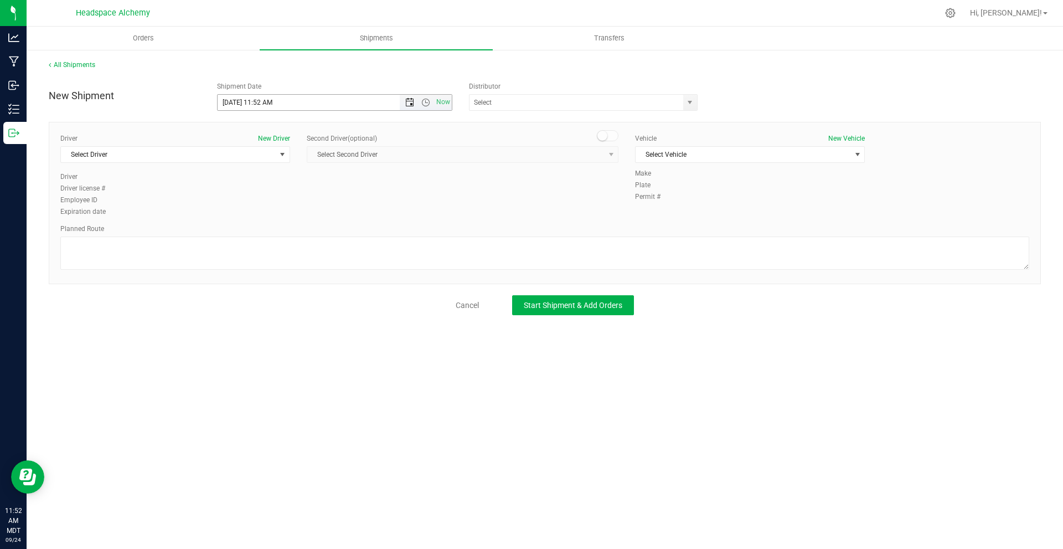
click at [412, 105] on span "Open the date view" at bounding box center [409, 102] width 9 height 9
click at [288, 211] on link "25" at bounding box center [291, 214] width 16 height 17
type input "[DATE] 11:52 AM"
click at [515, 104] on input "text" at bounding box center [572, 102] width 207 height 15
click at [549, 121] on li "Headspace Alchemy (230021002)" at bounding box center [582, 121] width 227 height 17
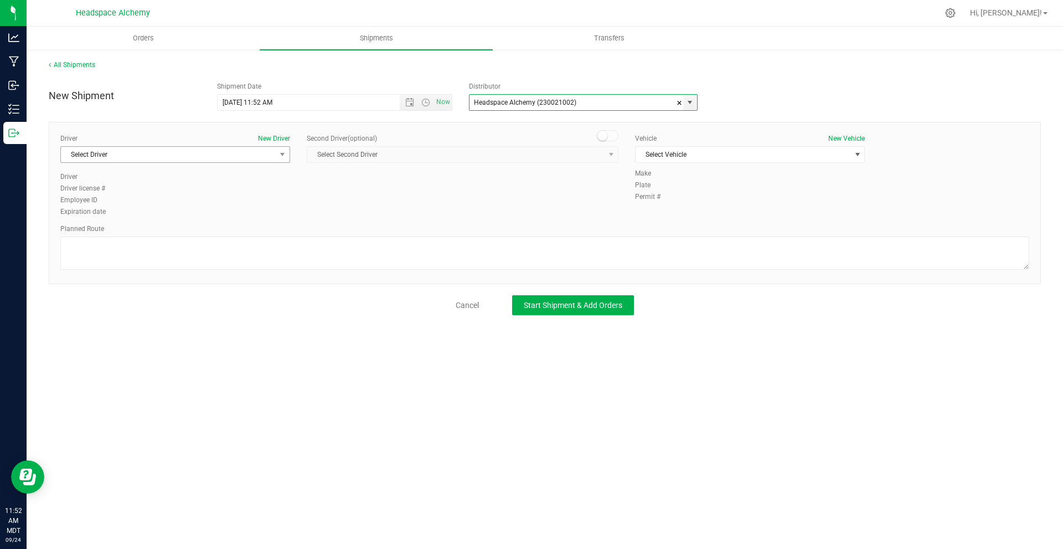
type input "Headspace Alchemy (230021002)"
click at [226, 157] on span "Select Driver" at bounding box center [168, 154] width 215 height 15
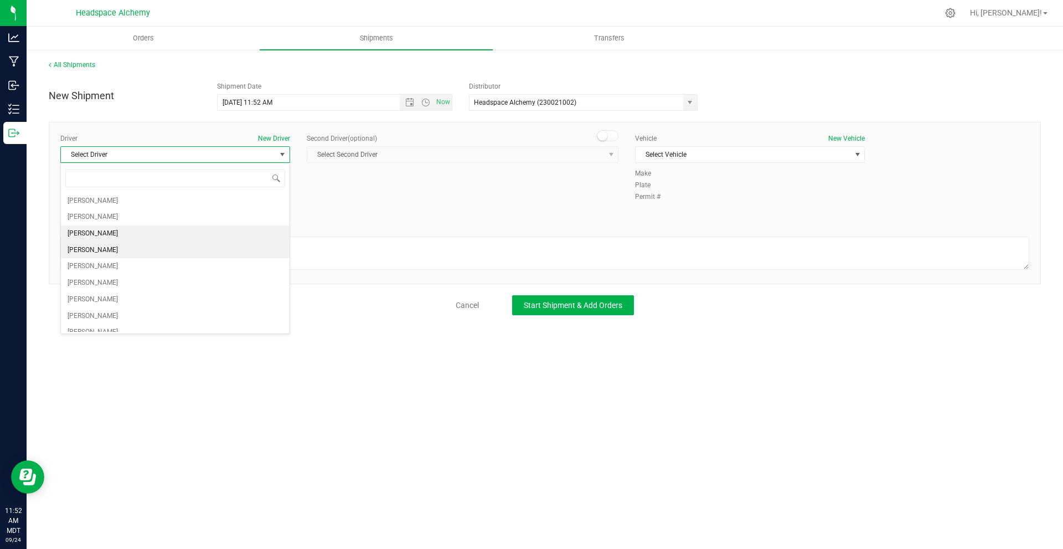
click at [113, 246] on li "[PERSON_NAME]" at bounding box center [175, 250] width 229 height 17
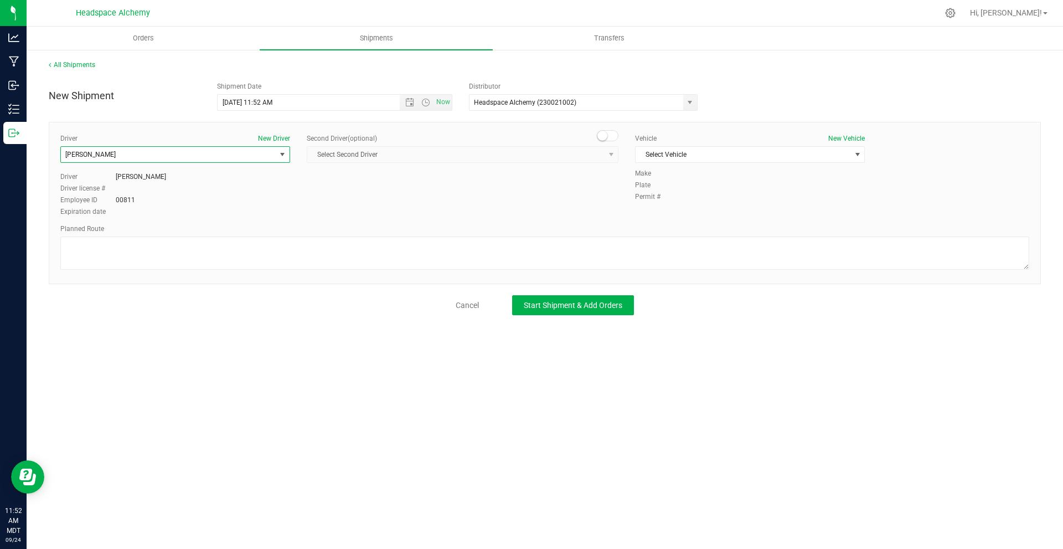
click at [605, 130] on span at bounding box center [608, 135] width 22 height 11
click at [574, 164] on div "Second Driver (optional) Select Second Driver Select Second Driver [PERSON_NAME…" at bounding box center [463, 152] width 312 height 38
click at [567, 156] on span "Select Second Driver" at bounding box center [455, 154] width 297 height 15
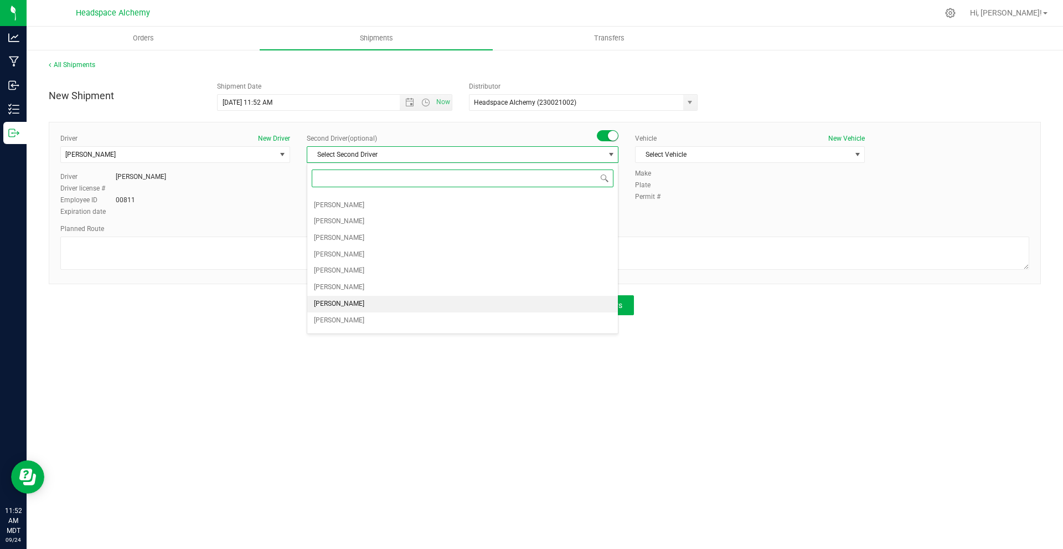
scroll to position [124, 0]
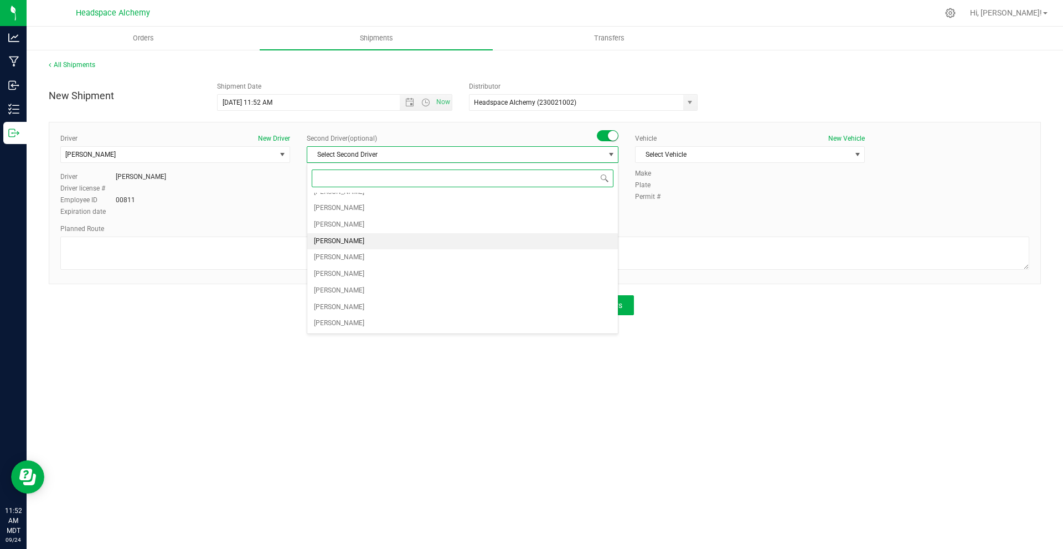
click at [349, 240] on li "[PERSON_NAME]" at bounding box center [462, 241] width 311 height 17
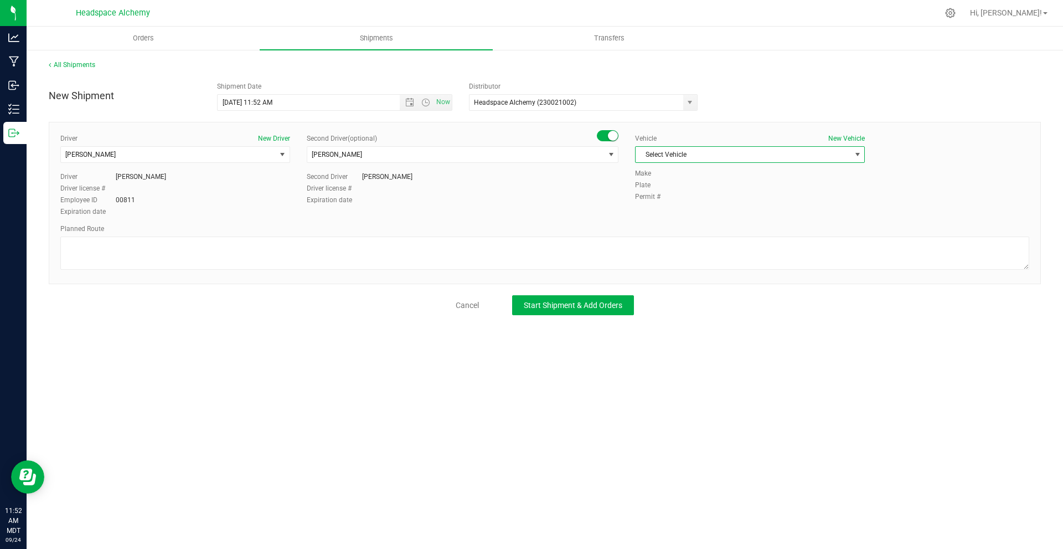
click at [703, 152] on span "Select Vehicle" at bounding box center [742, 154] width 215 height 15
click at [672, 287] on li "Transit" at bounding box center [749, 288] width 229 height 17
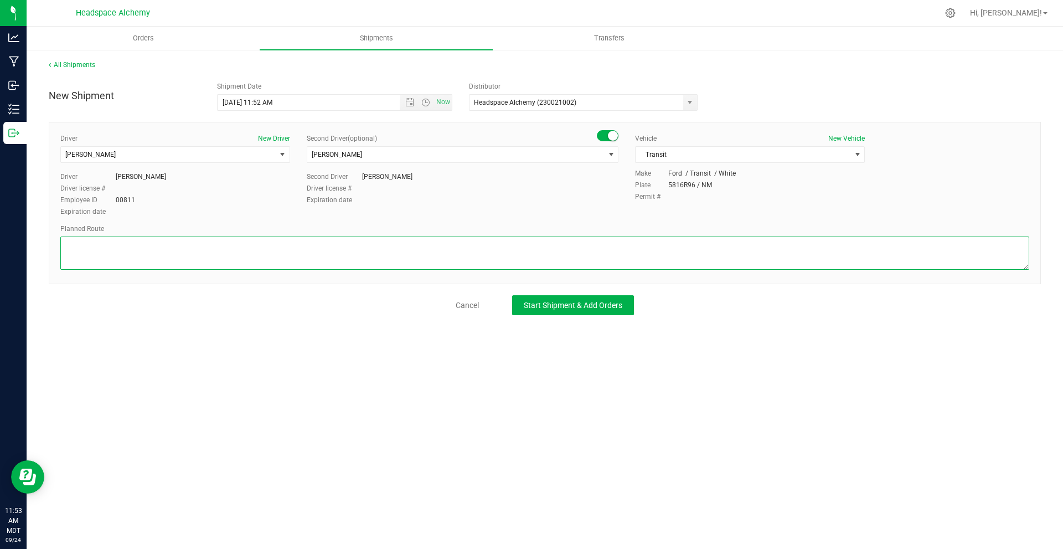
paste textarea "[STREET_ADDRESS] Head east on [GEOGRAPHIC_DATA] toward S [PERSON_NAME] St  0.3…"
type textarea "[STREET_ADDRESS] Head east on [GEOGRAPHIC_DATA] toward S [PERSON_NAME] St  0.3…"
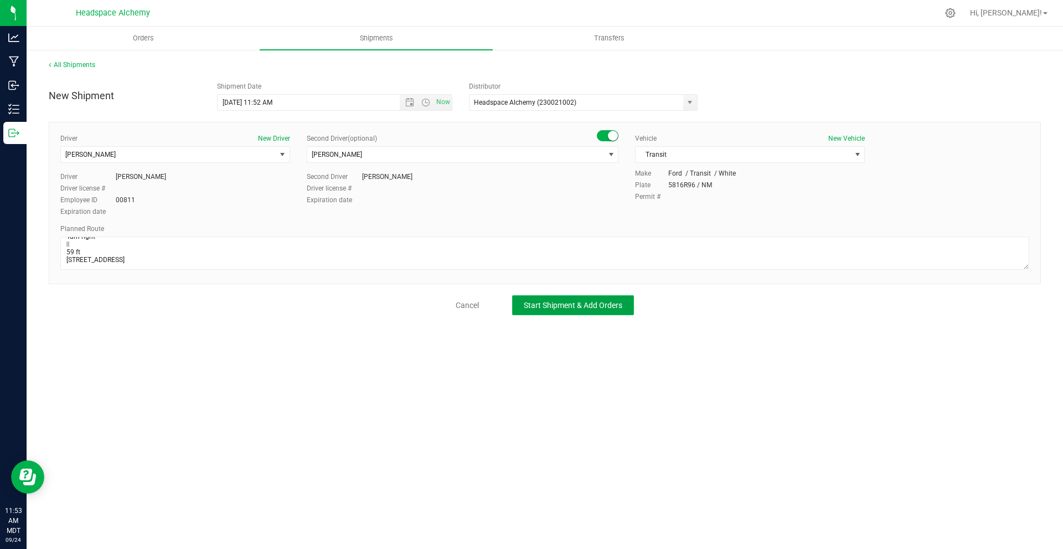
click at [563, 302] on span "Start Shipment & Add Orders" at bounding box center [573, 305] width 99 height 9
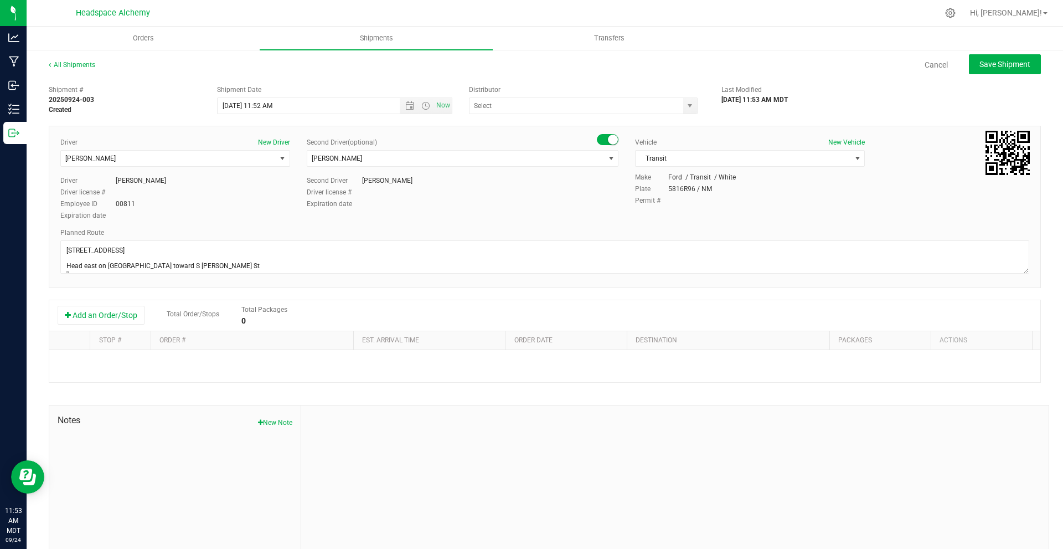
type input "Headspace Alchemy (230021002)"
click at [99, 324] on button "Add an Order/Stop" at bounding box center [101, 315] width 87 height 19
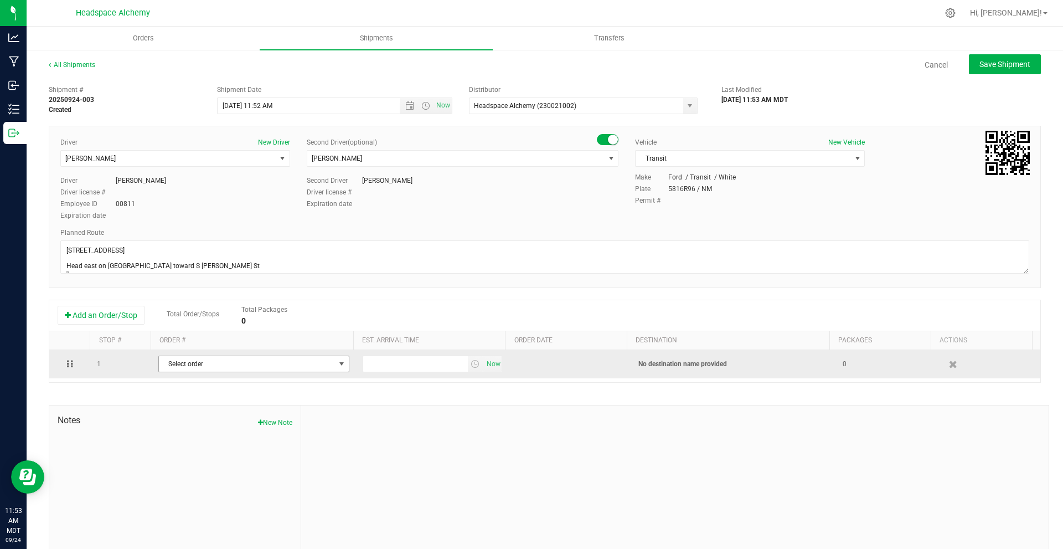
click at [219, 363] on span "Select order" at bounding box center [247, 363] width 176 height 15
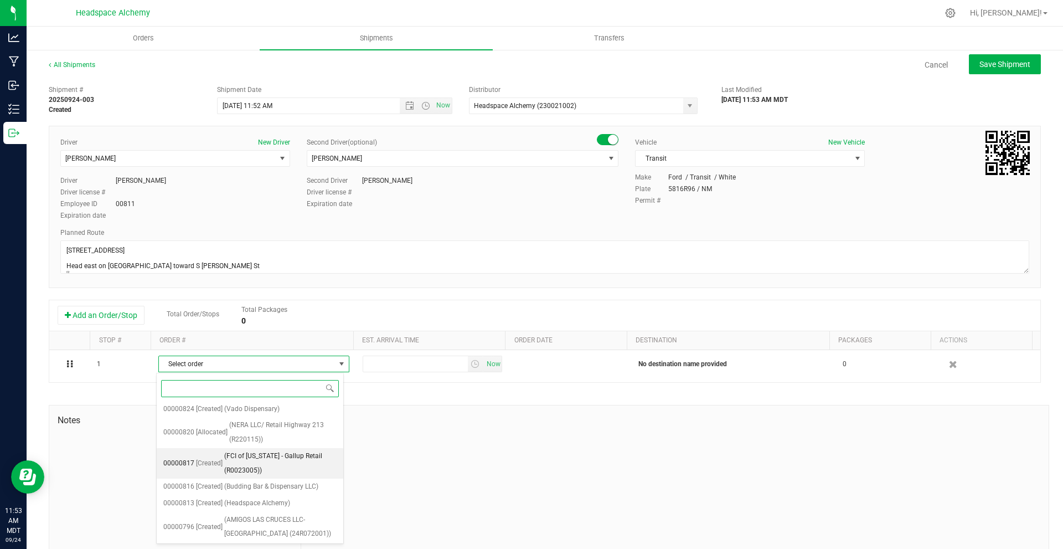
scroll to position [609, 0]
click at [282, 540] on span "(NERA LLC/ Retail Highway 213 (R220115))" at bounding box center [282, 554] width 107 height 28
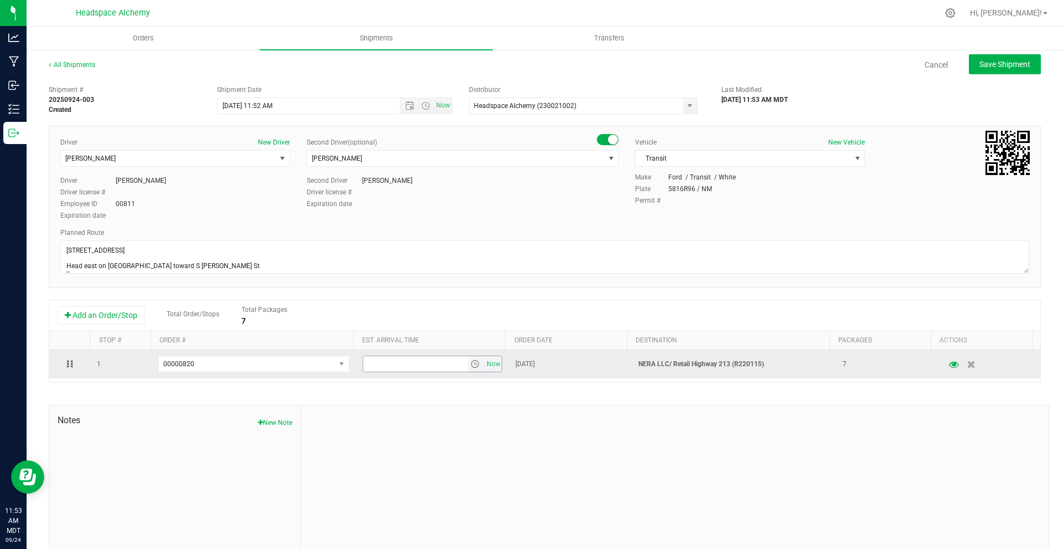
click at [470, 363] on span "select" at bounding box center [474, 363] width 9 height 9
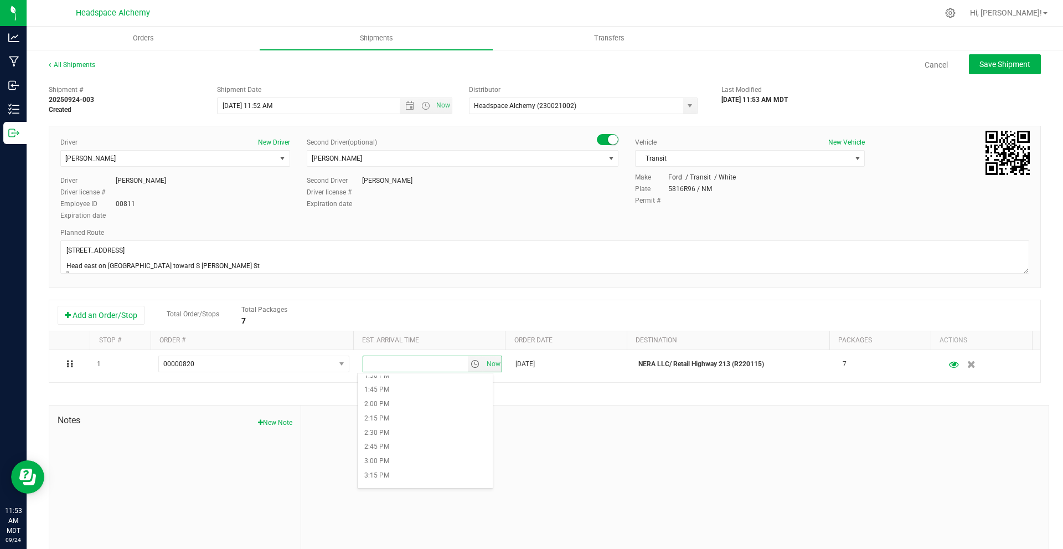
scroll to position [664, 0]
click at [399, 456] on li "1:00 PM" at bounding box center [425, 458] width 135 height 14
click at [1010, 60] on span "Save Shipment" at bounding box center [1004, 64] width 51 height 9
type input "[DATE] 5:52 PM"
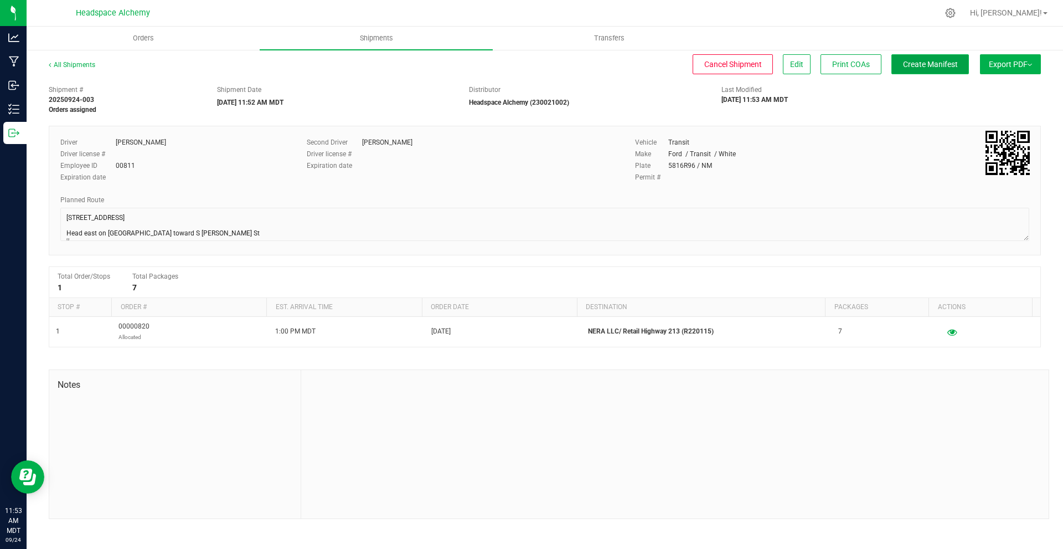
click at [949, 63] on span "Create Manifest" at bounding box center [930, 64] width 55 height 9
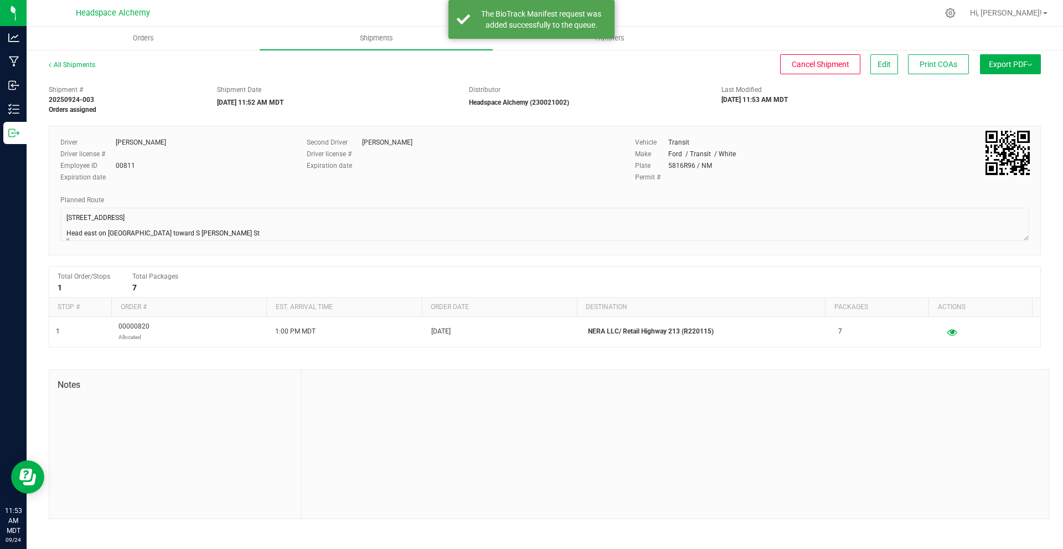
drag, startPoint x: 1002, startPoint y: 71, endPoint x: 997, endPoint y: 68, distance: 6.2
click at [1000, 69] on button "Export PDF" at bounding box center [1010, 64] width 61 height 20
click at [987, 87] on span "Manifest by Package ID" at bounding box center [994, 89] width 70 height 8
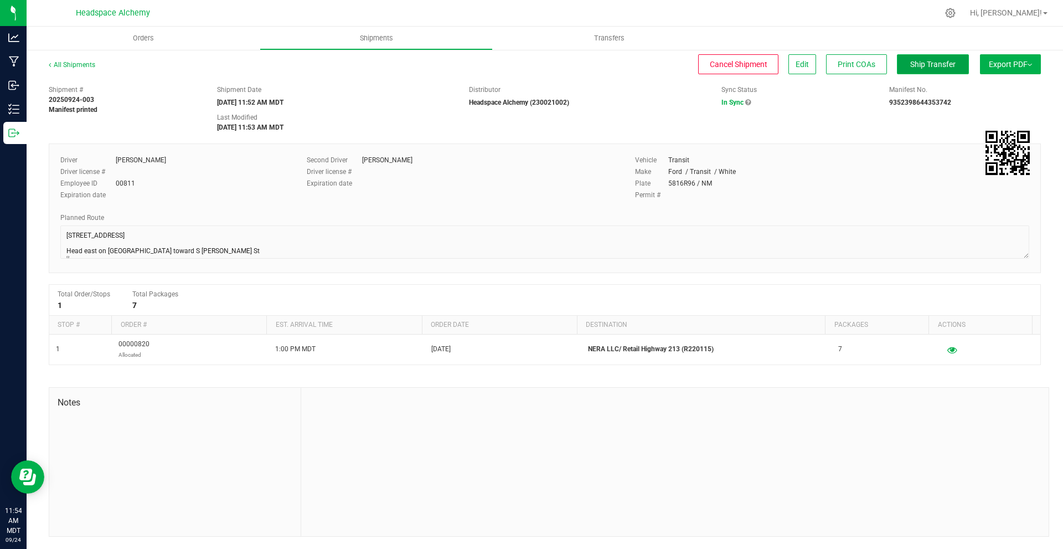
click at [924, 60] on span "Ship Transfer" at bounding box center [932, 64] width 45 height 9
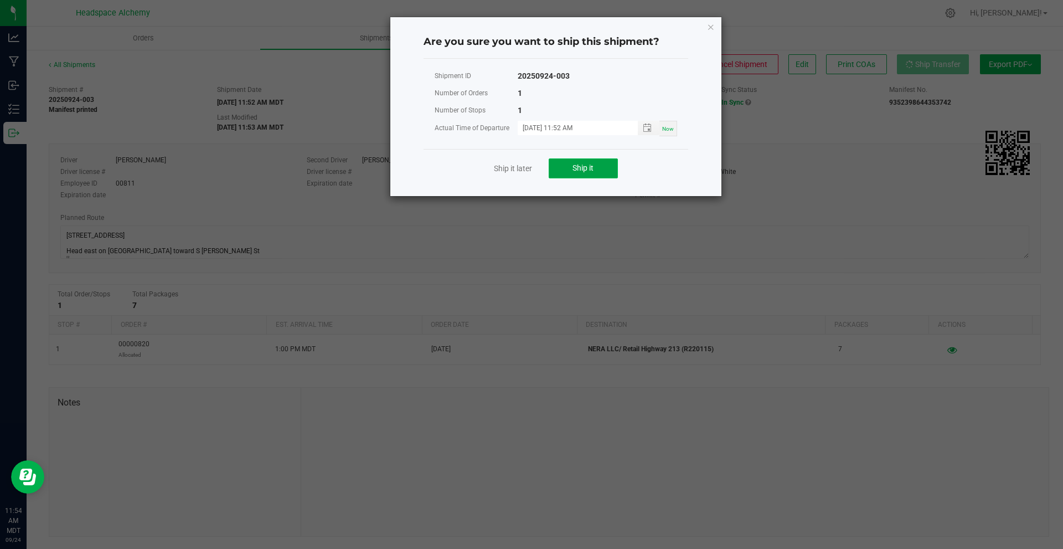
click at [598, 169] on button "Ship it" at bounding box center [583, 168] width 69 height 20
